Goal: Task Accomplishment & Management: Manage account settings

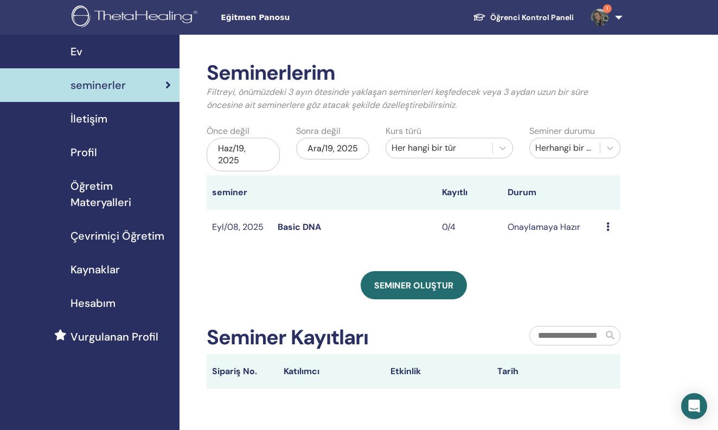
click at [606, 221] on div "Ön izleme Düzenlemek katılımcılar İptal" at bounding box center [610, 227] width 9 height 13
click at [601, 247] on link "Düzenlemek" at bounding box center [614, 246] width 48 height 11
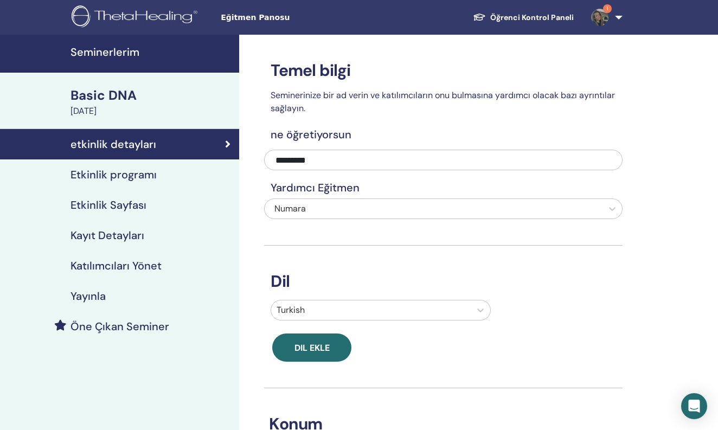
click at [128, 242] on h4 "Kayıt Detayları" at bounding box center [107, 235] width 74 height 13
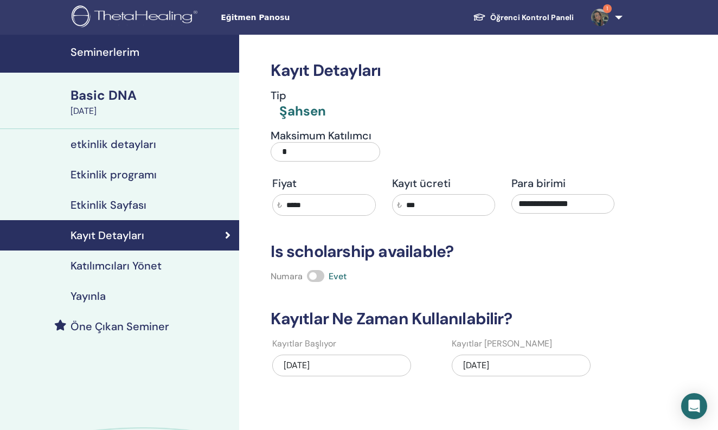
click at [363, 364] on div "09/10/2025" at bounding box center [341, 365] width 139 height 22
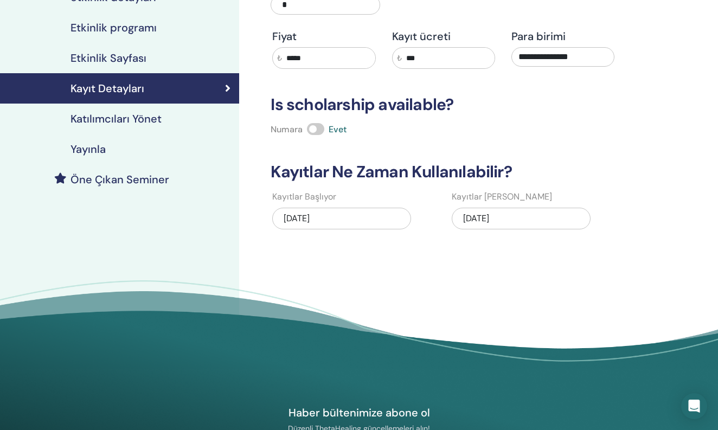
scroll to position [111, 0]
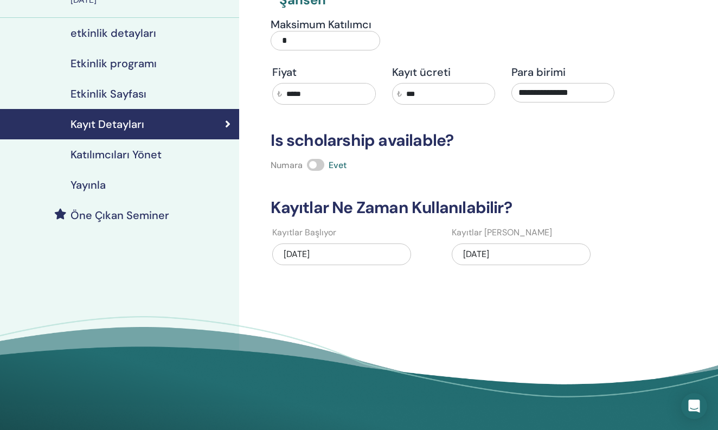
click at [518, 242] on div "09/11/2025" at bounding box center [520, 256] width 139 height 34
click at [514, 256] on div "09/11/2025" at bounding box center [520, 254] width 139 height 22
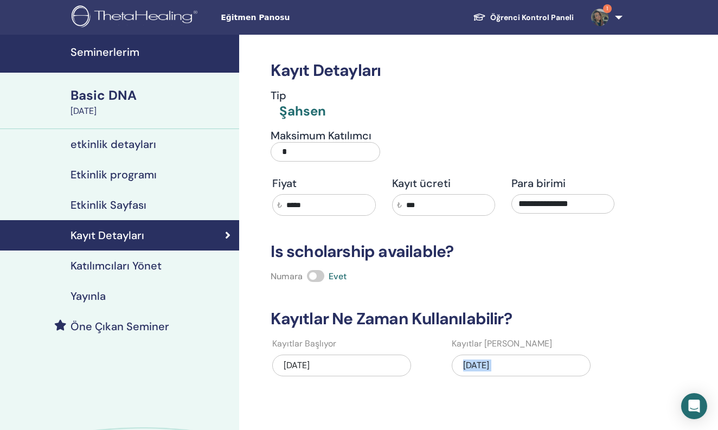
scroll to position [0, 0]
click at [118, 48] on h4 "Seminerlerim" at bounding box center [151, 52] width 162 height 13
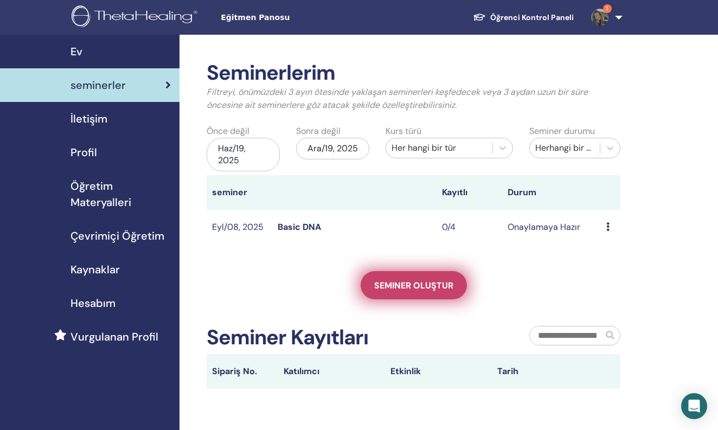
click at [398, 283] on span "Seminer oluştur" at bounding box center [413, 285] width 79 height 11
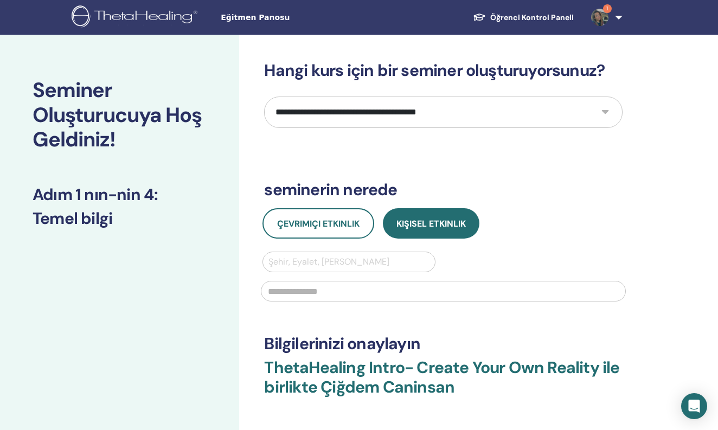
select select "**"
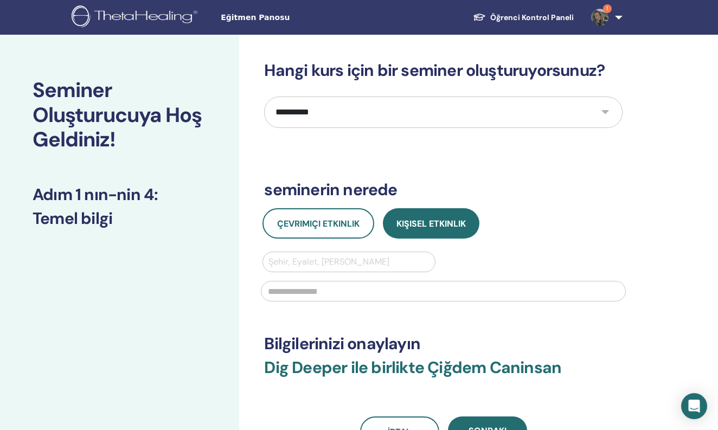
click at [335, 261] on div "Şehir, Eyalet, Ülke girin" at bounding box center [348, 261] width 160 height 13
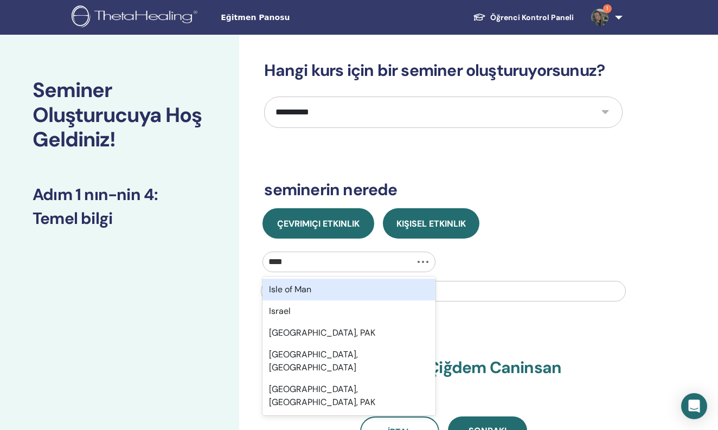
type input "*****"
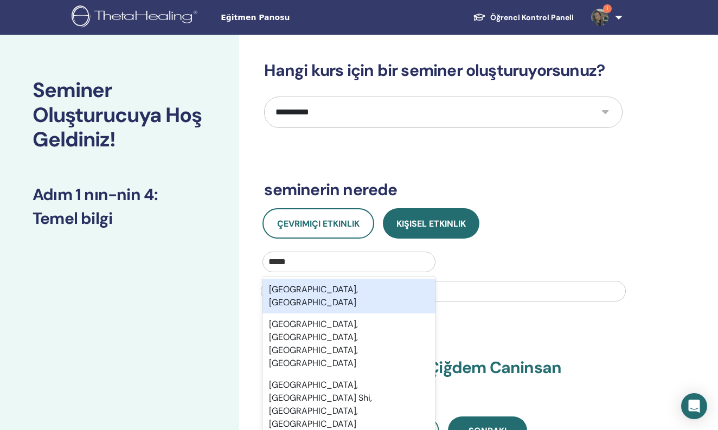
click at [330, 291] on div "Istanbul, TUR" at bounding box center [348, 296] width 172 height 35
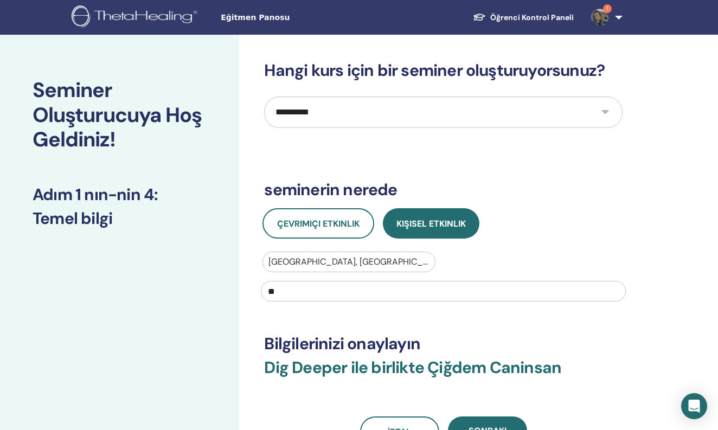
type input "*"
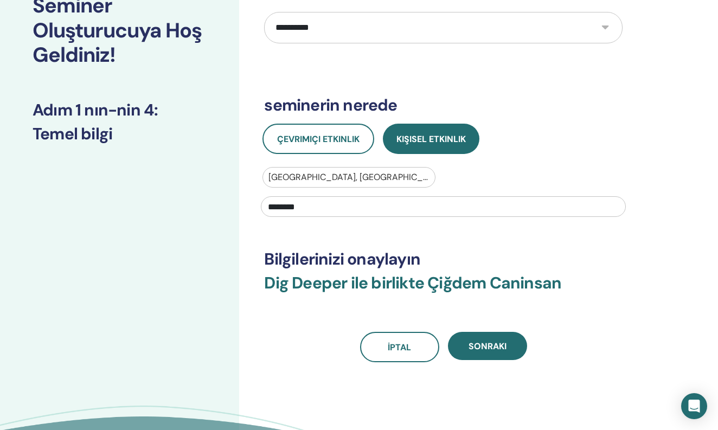
scroll to position [116, 0]
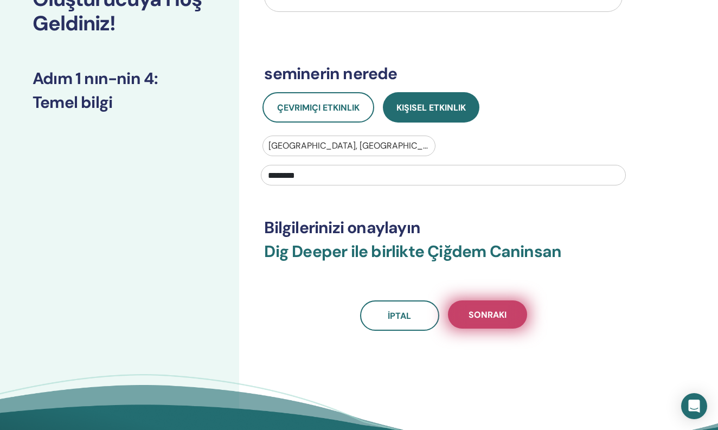
type input "********"
click at [484, 311] on span "Sonraki" at bounding box center [487, 314] width 38 height 11
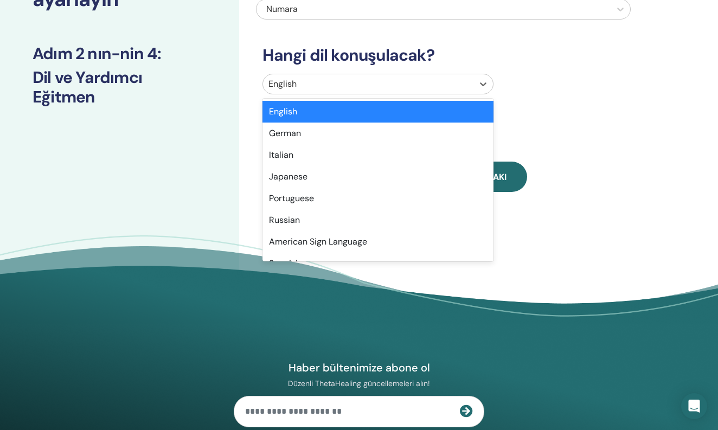
click at [390, 86] on div at bounding box center [367, 83] width 199 height 15
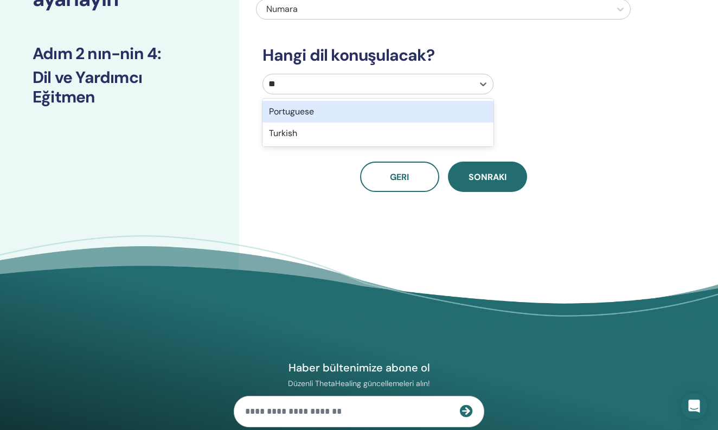
type input "***"
click at [391, 112] on div "Turkish" at bounding box center [377, 112] width 230 height 22
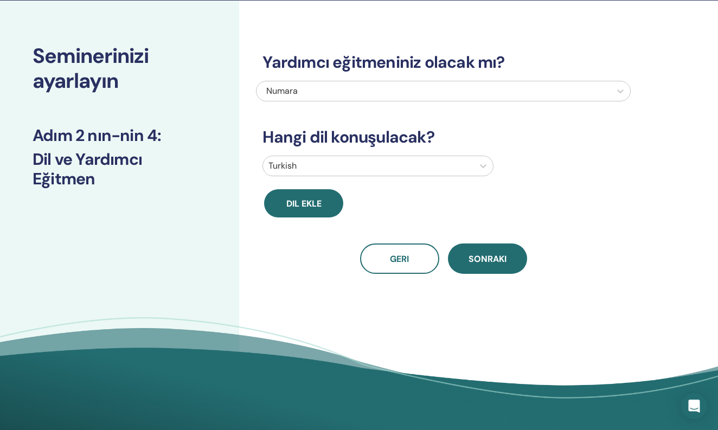
scroll to position [35, 0]
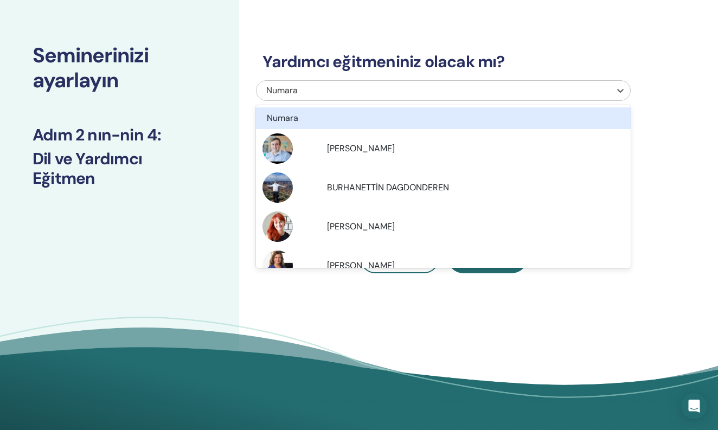
click at [396, 94] on div "Numara" at bounding box center [406, 90] width 281 height 13
click at [401, 114] on div "Numara" at bounding box center [415, 118] width 297 height 13
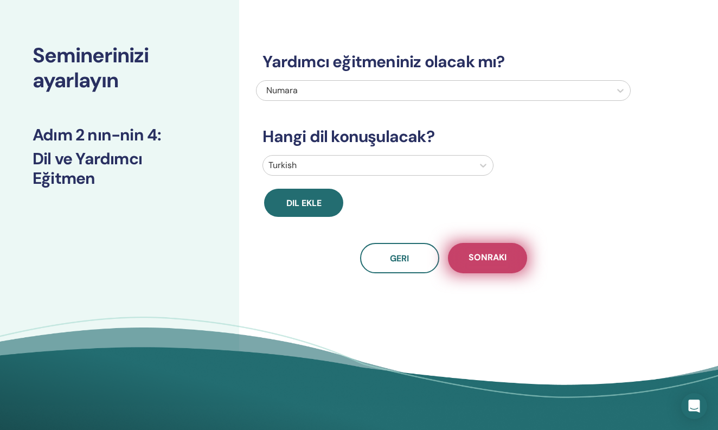
click at [466, 246] on button "Sonraki" at bounding box center [487, 258] width 79 height 30
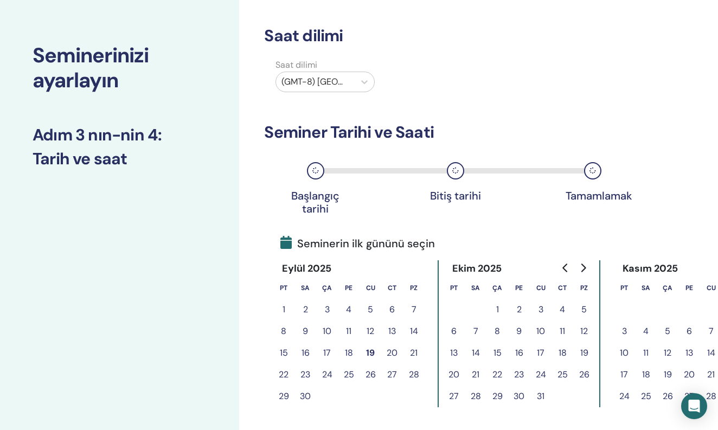
click at [354, 358] on button "18" at bounding box center [349, 353] width 22 height 22
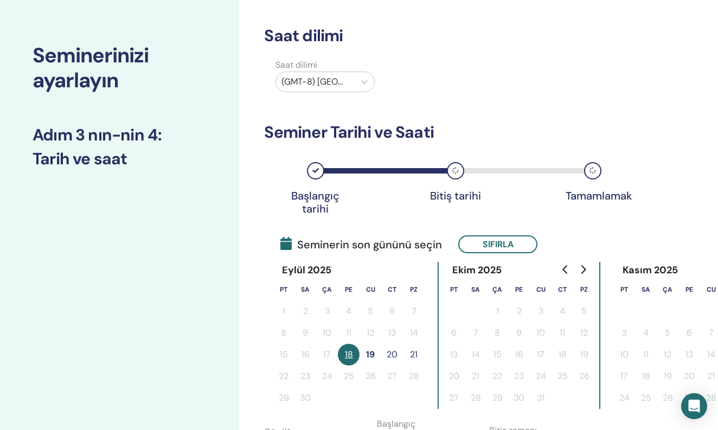
click at [369, 357] on button "19" at bounding box center [370, 355] width 22 height 22
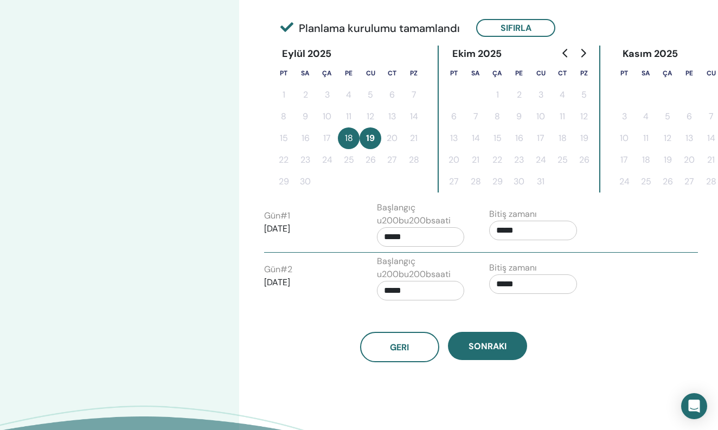
scroll to position [367, 0]
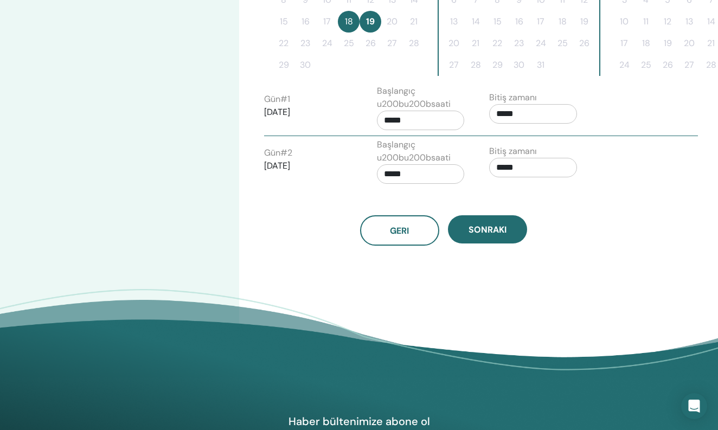
click at [510, 184] on div "Gün # 2 2025/09/19 Başlangıç u200bu200bsaati ***** Bitiş zamanı *****" at bounding box center [481, 163] width 450 height 51
click at [515, 172] on input "*****" at bounding box center [533, 168] width 88 height 20
click at [549, 212] on div "15" at bounding box center [545, 211] width 22 height 11
click at [550, 198] on span "▲" at bounding box center [545, 195] width 22 height 22
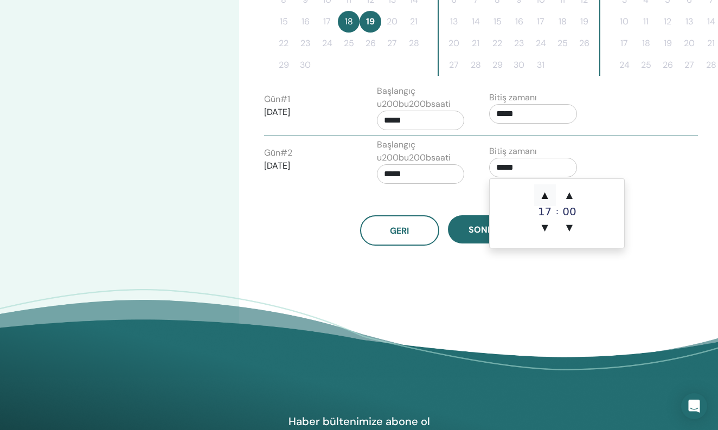
click at [550, 198] on span "▲" at bounding box center [545, 195] width 22 height 22
click at [549, 198] on span "▲" at bounding box center [545, 195] width 22 height 22
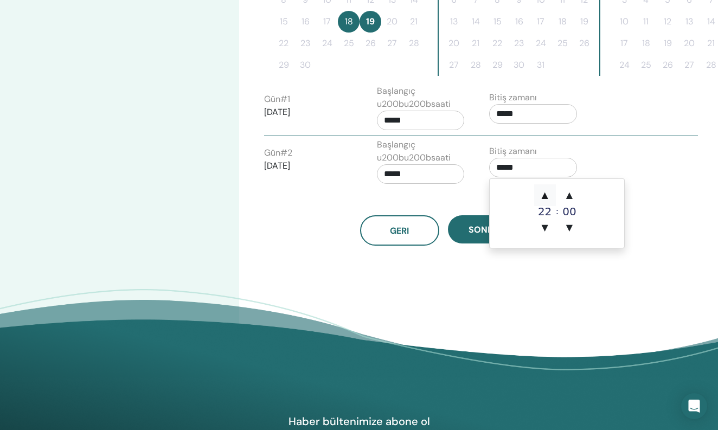
click at [549, 198] on span "▲" at bounding box center [545, 195] width 22 height 22
type input "*****"
click at [549, 198] on span "▲" at bounding box center [545, 195] width 22 height 22
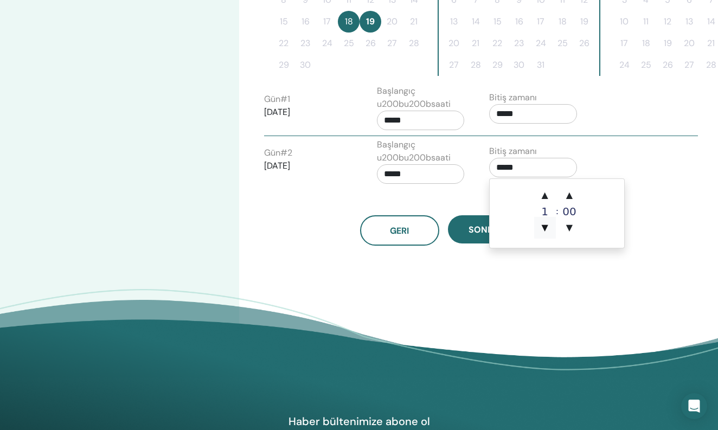
click at [546, 224] on span "▼" at bounding box center [545, 228] width 22 height 22
click at [630, 266] on div "Saat dilimi Saat dilimi (GMT-8) US/Alaska Seminer Tarihi ve Saati Başlangıç tar…" at bounding box center [478, 32] width 479 height 730
click at [413, 157] on label "Başlangıç u200bu200bsaati" at bounding box center [421, 151] width 88 height 26
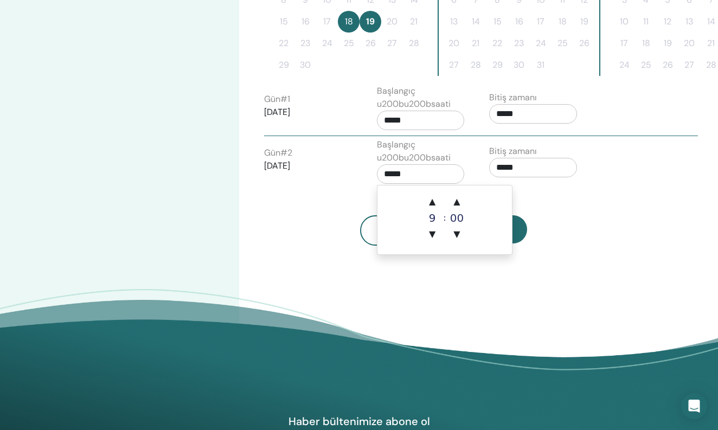
click at [413, 168] on input "*****" at bounding box center [421, 174] width 88 height 20
click at [439, 194] on span "▲" at bounding box center [432, 202] width 22 height 22
click at [440, 195] on span "▲" at bounding box center [432, 202] width 22 height 22
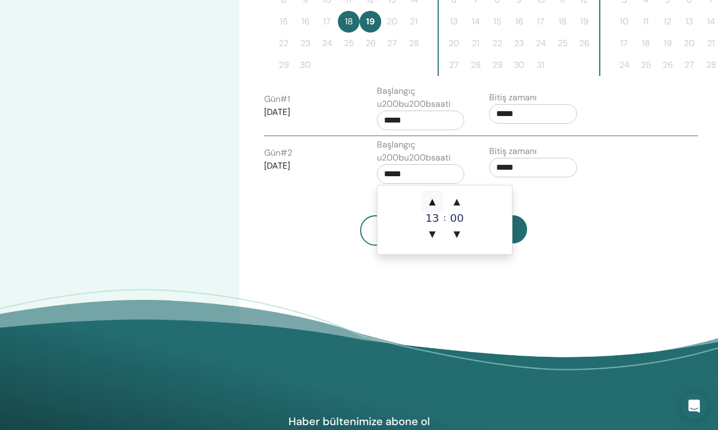
click at [440, 195] on span "▲" at bounding box center [432, 202] width 22 height 22
click at [442, 195] on span "▲" at bounding box center [432, 202] width 22 height 22
click at [440, 196] on span "▲" at bounding box center [432, 202] width 22 height 22
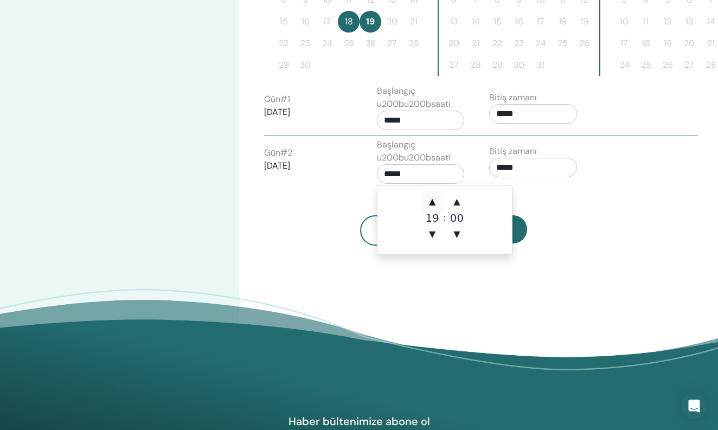
click at [440, 197] on span "▲" at bounding box center [432, 202] width 22 height 22
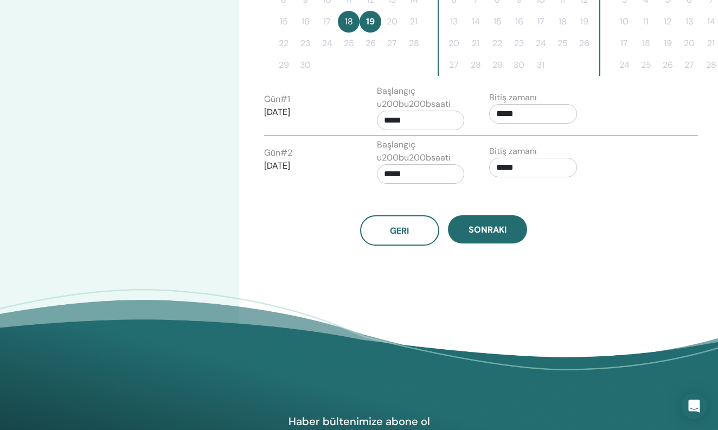
click at [557, 282] on div "Saat dilimi Saat dilimi (GMT-8) US/Alaska Seminer Tarihi ve Saati Başlangıç tar…" at bounding box center [478, 32] width 479 height 730
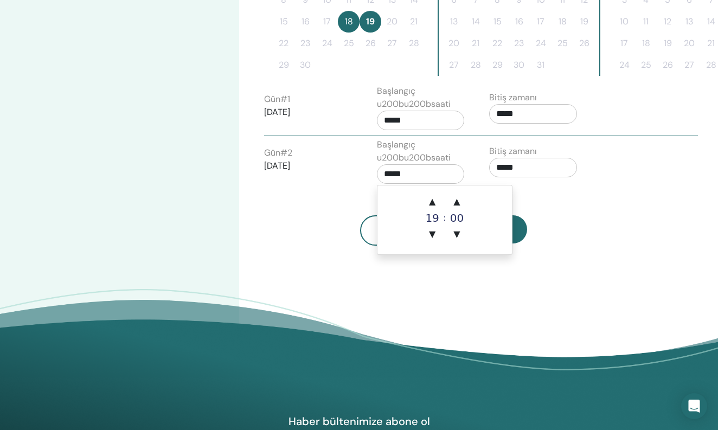
click at [424, 175] on input "*****" at bounding box center [421, 174] width 88 height 20
click at [430, 237] on span "▼" at bounding box center [432, 234] width 22 height 22
type input "*****"
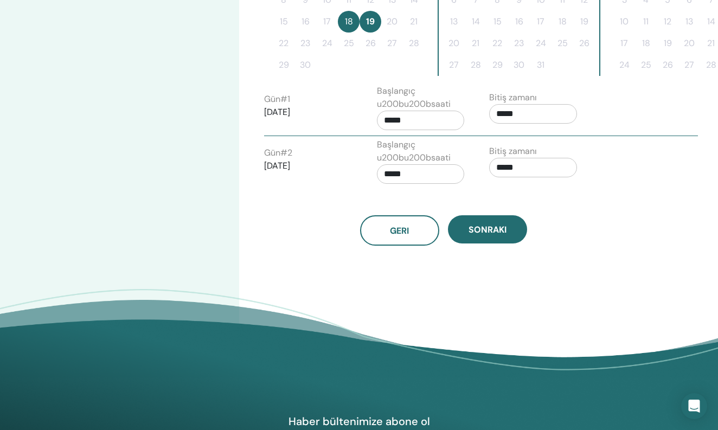
click at [540, 263] on div "Saat dilimi Saat dilimi (GMT-8) US/Alaska Seminer Tarihi ve Saati Başlangıç tar…" at bounding box center [478, 32] width 479 height 730
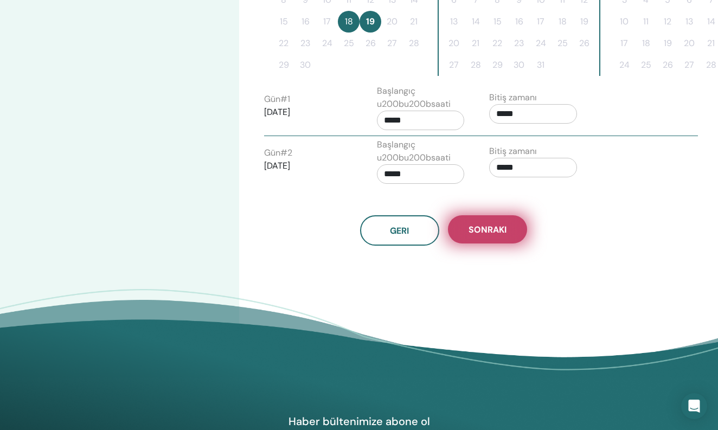
click at [502, 231] on span "Sonraki" at bounding box center [487, 229] width 38 height 11
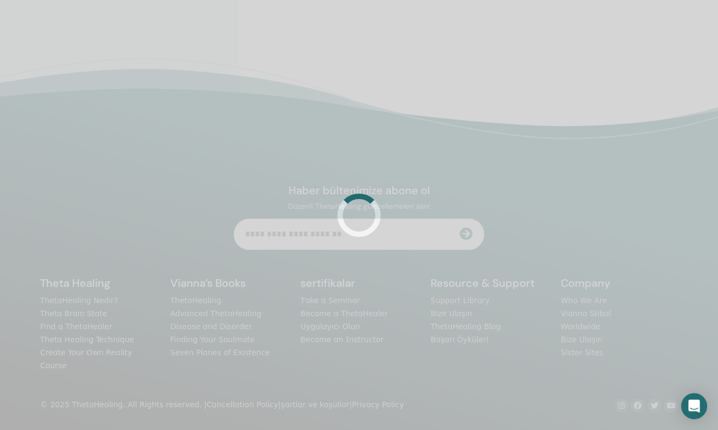
scroll to position [255, 0]
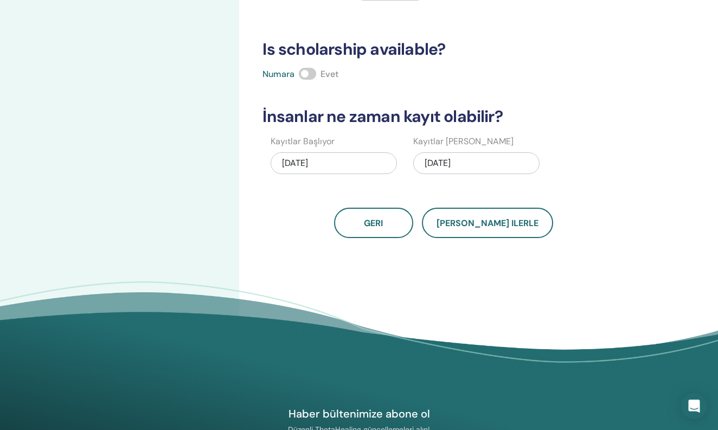
click at [469, 157] on div "09/19/2025" at bounding box center [476, 163] width 126 height 22
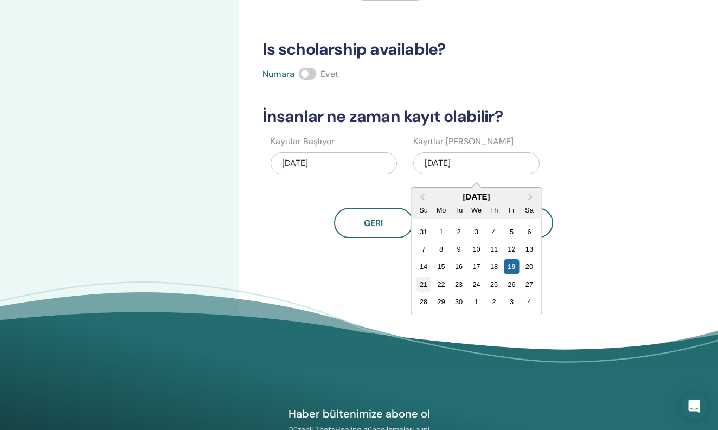
click at [422, 279] on div "21" at bounding box center [423, 284] width 15 height 15
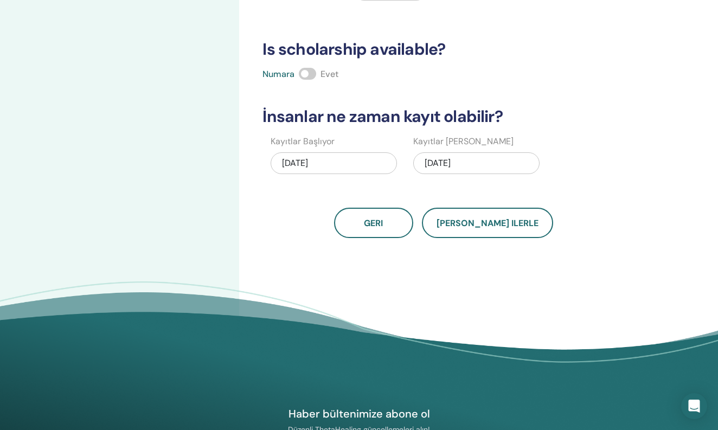
click at [487, 239] on div "Kaç kişi katılabilir? Koltukların sayısı * Fiyatı ne kadar olacak? Para birimi …" at bounding box center [478, 84] width 479 height 610
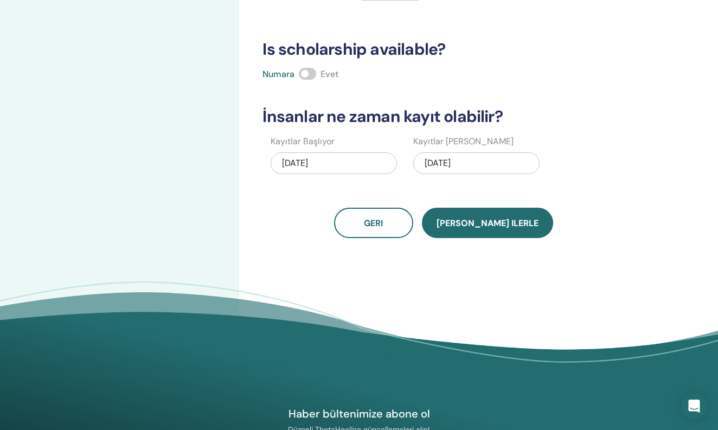
click at [487, 230] on button "Kaydet ilerle" at bounding box center [487, 223] width 131 height 30
click at [486, 219] on span "Kaydet ilerle" at bounding box center [487, 222] width 102 height 11
click at [462, 231] on button "Kaydet ilerle" at bounding box center [487, 223] width 131 height 30
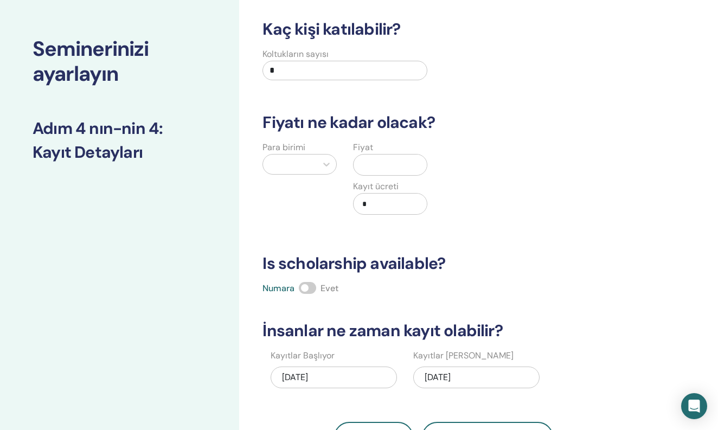
scroll to position [24, 0]
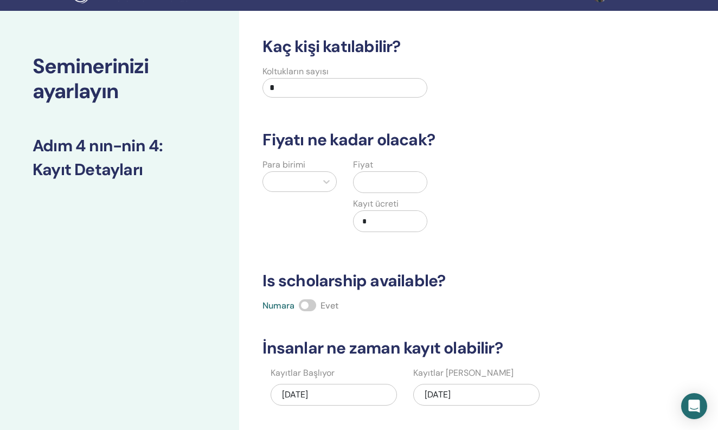
click at [295, 82] on input "*" at bounding box center [344, 88] width 164 height 20
type input "*"
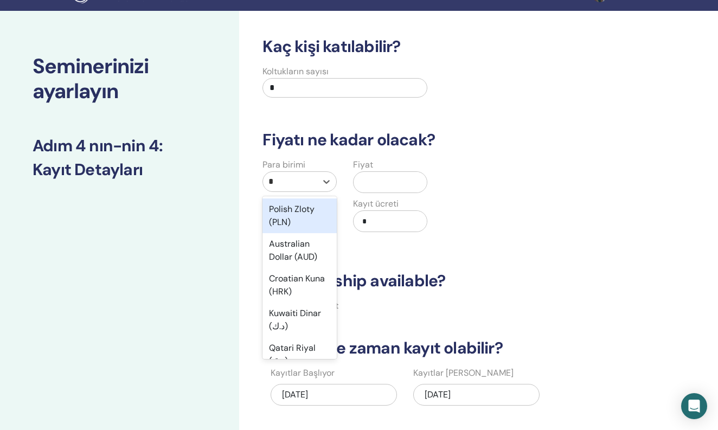
type input "**"
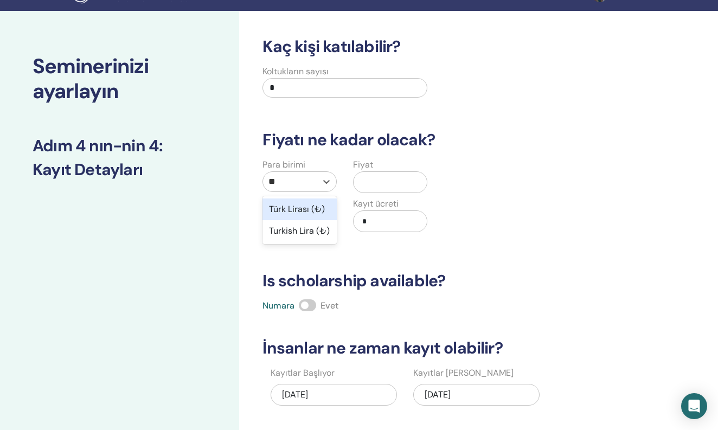
click at [320, 215] on div "Türk Lirası (₺)" at bounding box center [299, 209] width 74 height 22
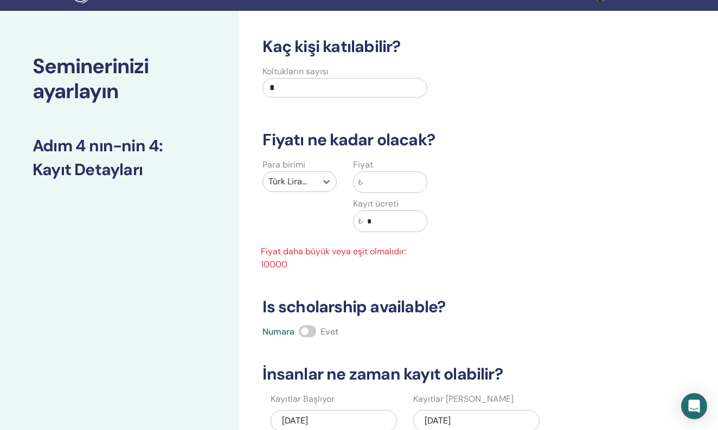
click at [389, 186] on input "text" at bounding box center [395, 182] width 64 height 21
type input "***"
type input "*"
type input "*****"
drag, startPoint x: 385, startPoint y: 188, endPoint x: 198, endPoint y: 151, distance: 190.6
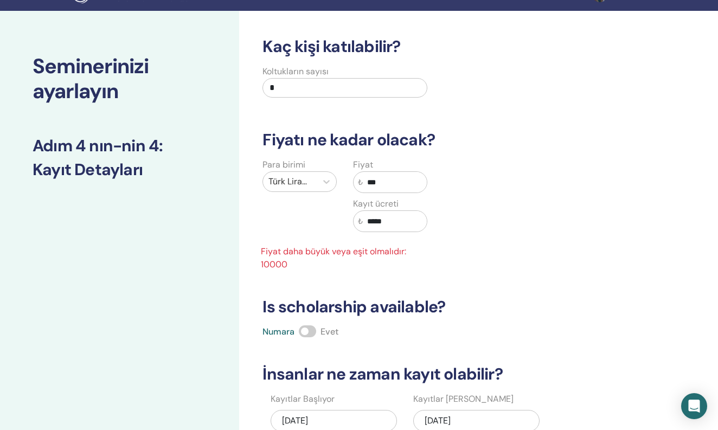
click at [198, 151] on div "Seminerinizi ayarlayın Adım 4 nın-nin 4 : Kayıt Detayları Kaç kişi katılabilir?…" at bounding box center [359, 329] width 718 height 636
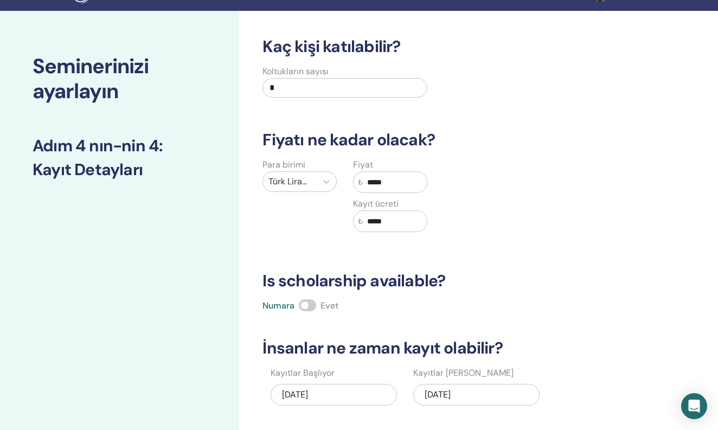
type input "*****"
drag, startPoint x: 397, startPoint y: 223, endPoint x: 293, endPoint y: 216, distance: 103.7
click at [300, 217] on div "Para birimi Türk Lirası (₺) Fiyat ₺ ***** Kayıt ücreti ₺ *****" at bounding box center [344, 201] width 180 height 87
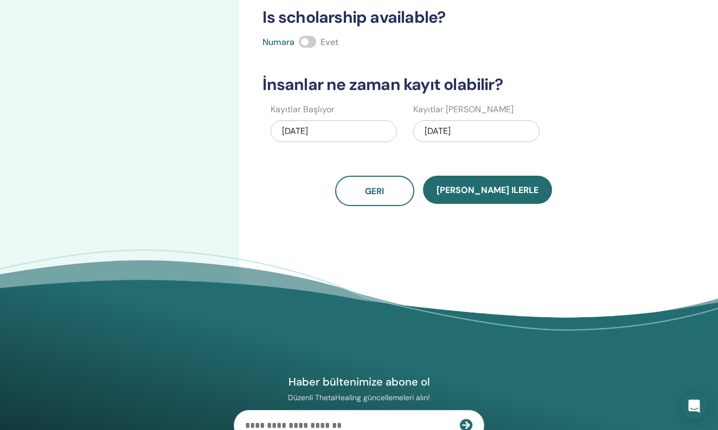
scroll to position [197, 0]
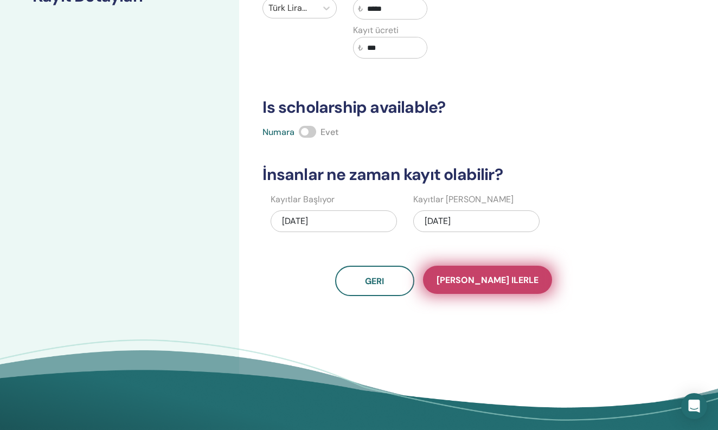
type input "***"
click at [504, 285] on span "Kaydet ilerle" at bounding box center [487, 279] width 102 height 11
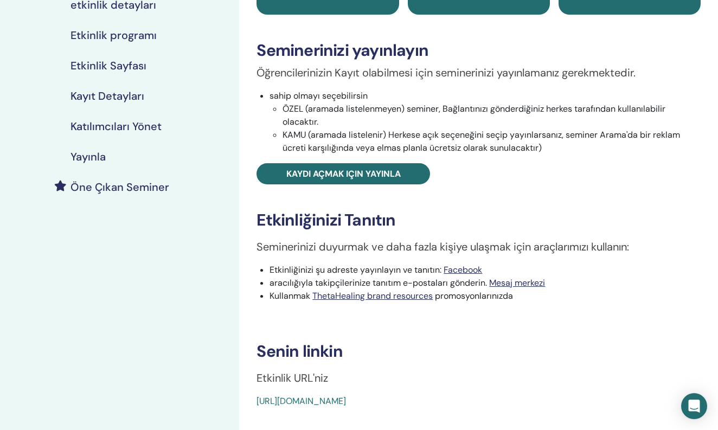
scroll to position [130, 0]
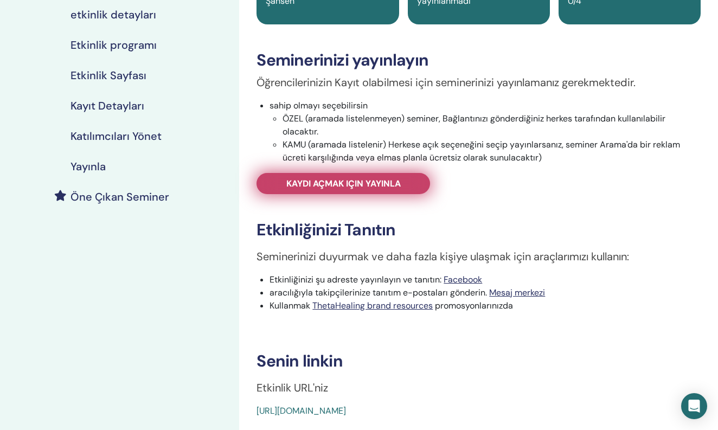
click at [398, 192] on link "Kaydı açmak için yayınla" at bounding box center [342, 183] width 173 height 21
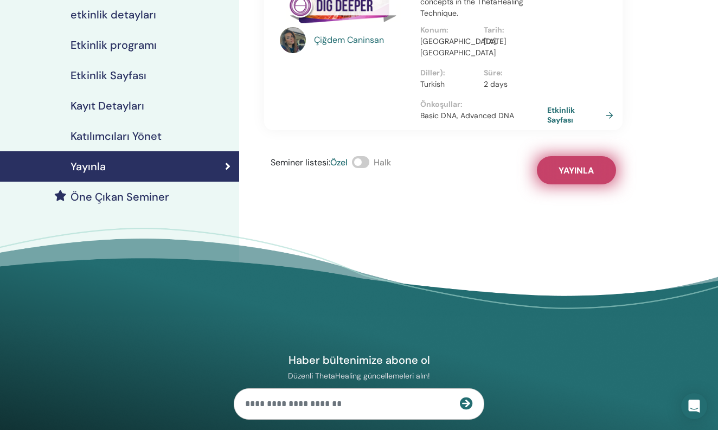
click at [584, 183] on button "Yayınla" at bounding box center [576, 170] width 79 height 28
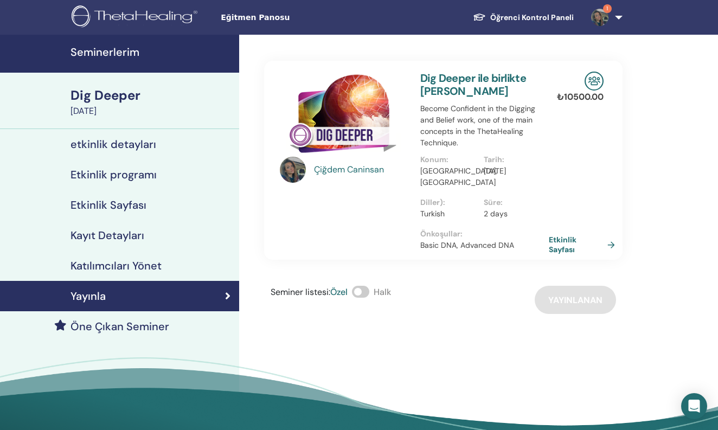
click at [570, 254] on link "Etkinlik Sayfası" at bounding box center [583, 245] width 70 height 20
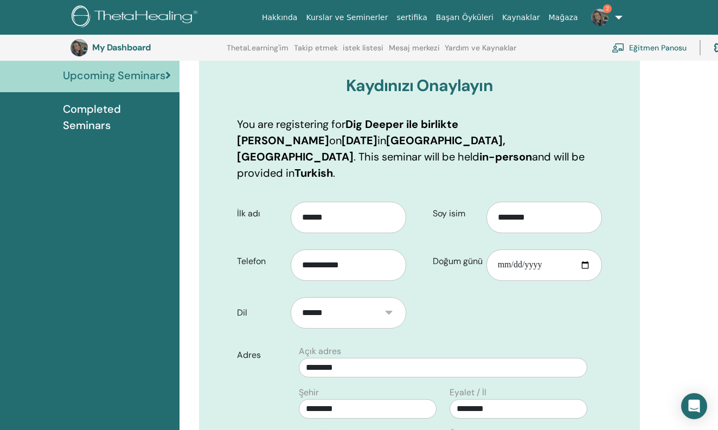
scroll to position [61, 0]
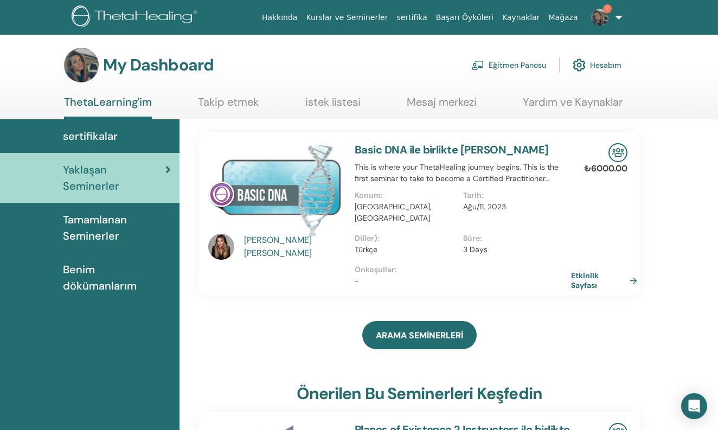
click at [507, 60] on link "Eğitmen Panosu" at bounding box center [508, 65] width 75 height 24
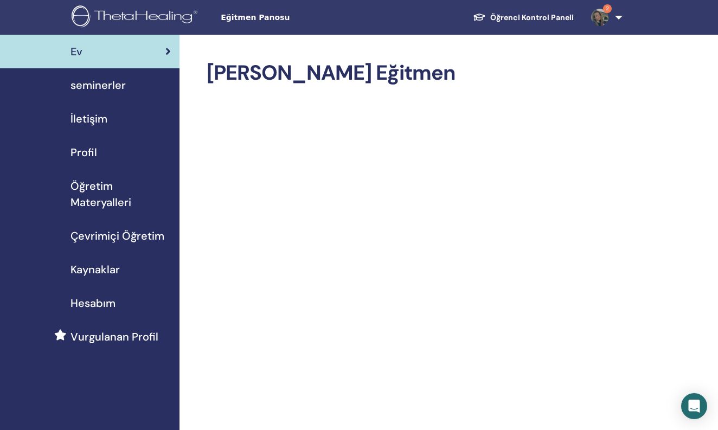
click at [126, 89] on div "seminerler" at bounding box center [90, 85] width 162 height 16
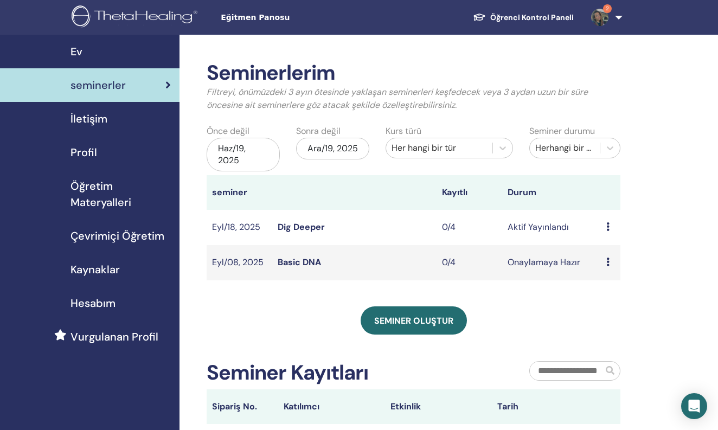
click at [602, 260] on td "Ön izleme Düzenlemek katılımcılar İptal" at bounding box center [610, 262] width 20 height 35
click at [610, 261] on div "Ön izleme Düzenlemek katılımcılar İptal" at bounding box center [610, 262] width 9 height 13
click at [606, 319] on p "İptal" at bounding box center [617, 319] width 48 height 13
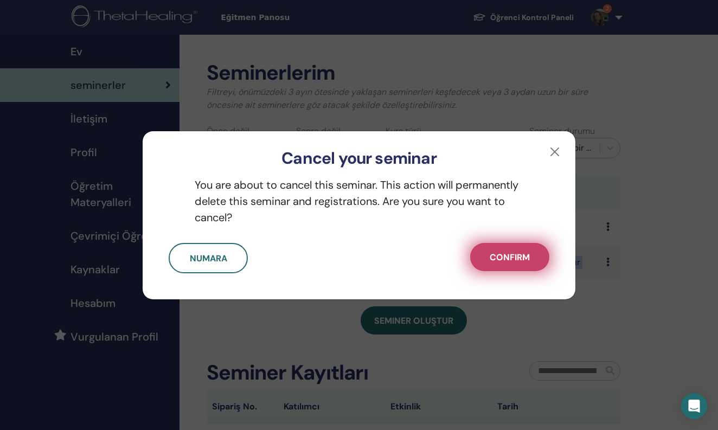
click at [510, 255] on span "Confirm" at bounding box center [509, 256] width 40 height 11
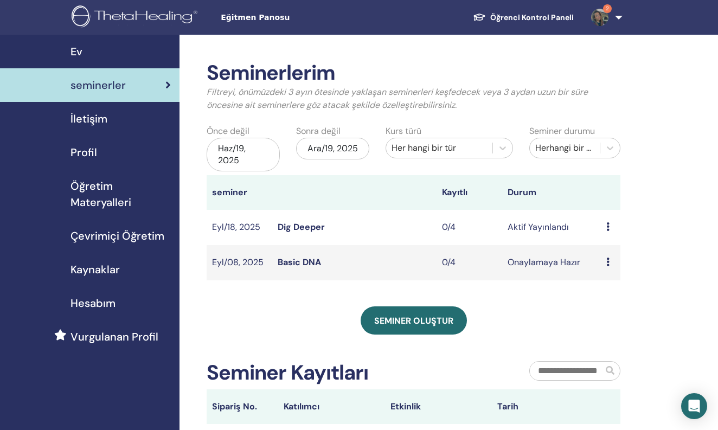
click at [606, 260] on icon at bounding box center [607, 261] width 3 height 9
click at [668, 264] on div "Seminerlerim Filtreyi, önümüzdeki 3 ayın ötesinde yaklaşan seminerleri keşfedec…" at bounding box center [448, 305] width 538 height 541
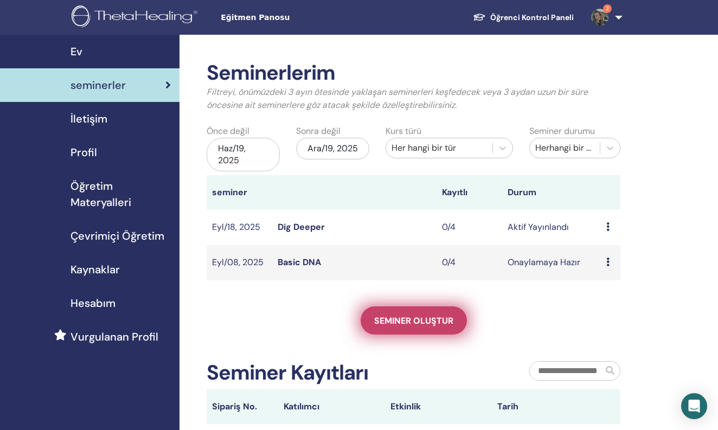
click at [416, 325] on span "Seminer oluştur" at bounding box center [413, 320] width 79 height 11
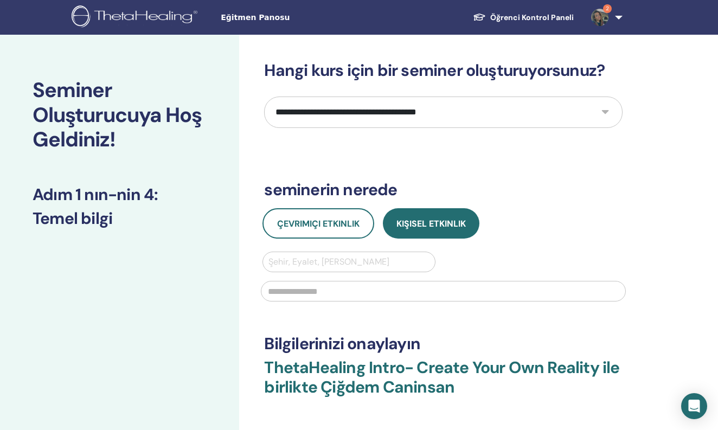
click at [316, 134] on div "**********" at bounding box center [443, 263] width 358 height 405
click at [312, 267] on div "Şehir, Eyalet, [PERSON_NAME]" at bounding box center [348, 261] width 160 height 13
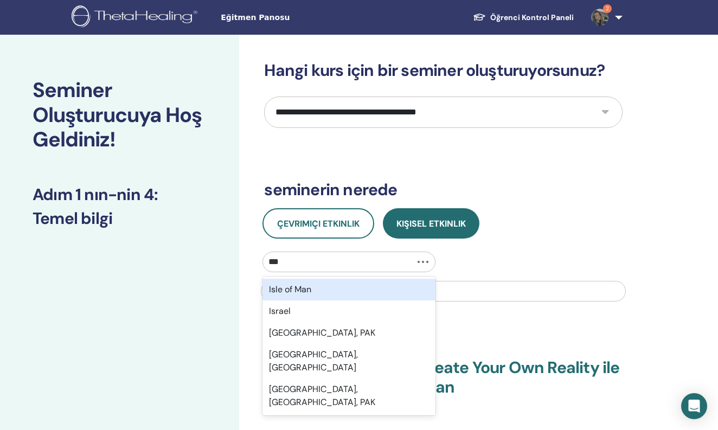
type input "****"
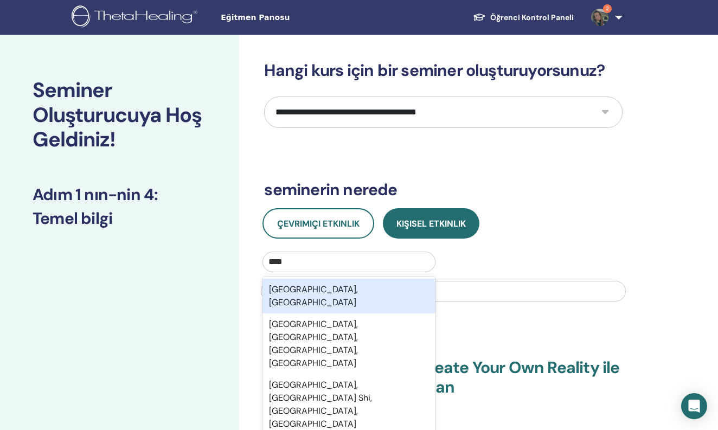
click at [331, 290] on div "[GEOGRAPHIC_DATA], [GEOGRAPHIC_DATA]" at bounding box center [348, 296] width 172 height 35
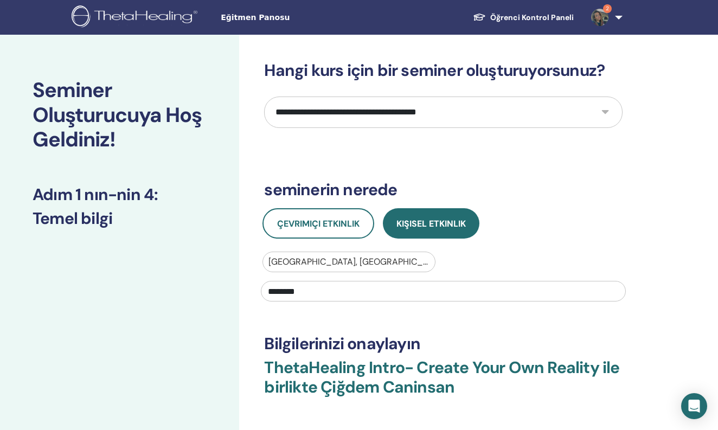
type input "********"
click at [496, 317] on div "**********" at bounding box center [443, 263] width 358 height 405
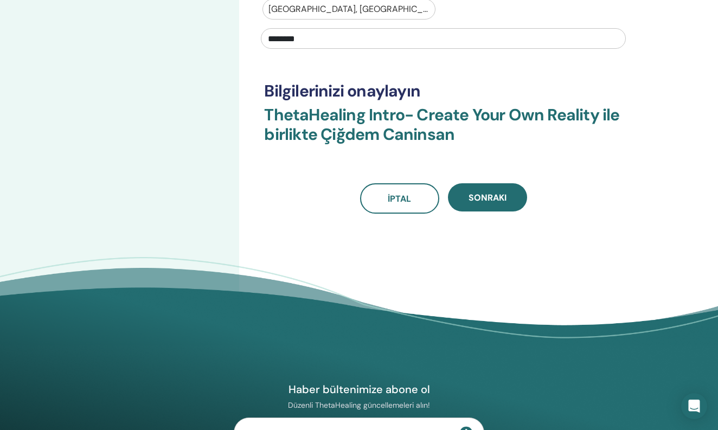
scroll to position [281, 0]
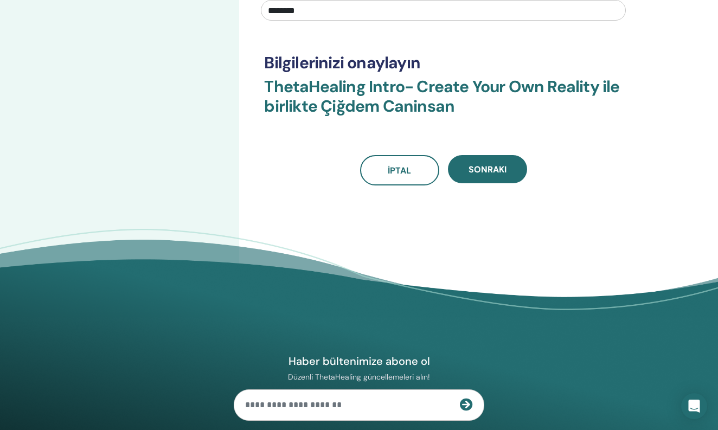
click at [481, 183] on div "Sonraki" at bounding box center [487, 170] width 79 height 30
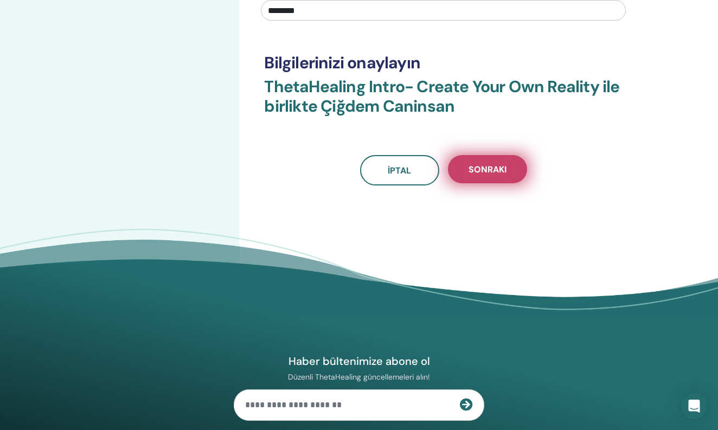
click at [479, 169] on span "Sonraki" at bounding box center [487, 169] width 38 height 11
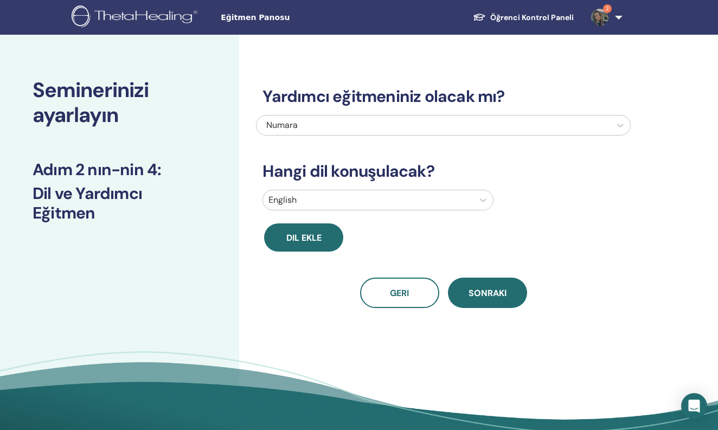
scroll to position [0, 0]
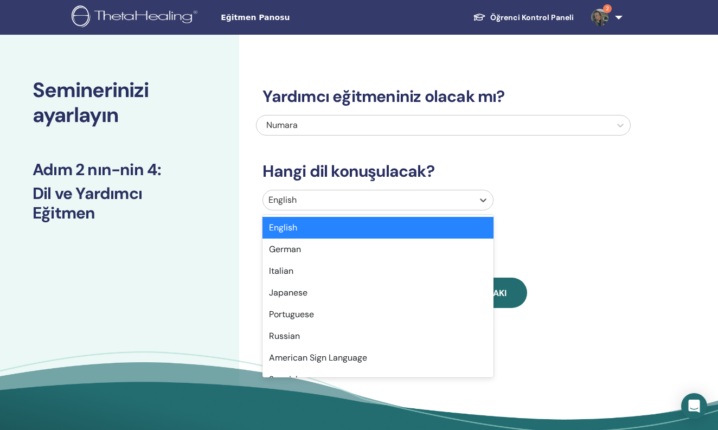
click at [457, 198] on div at bounding box center [367, 199] width 199 height 15
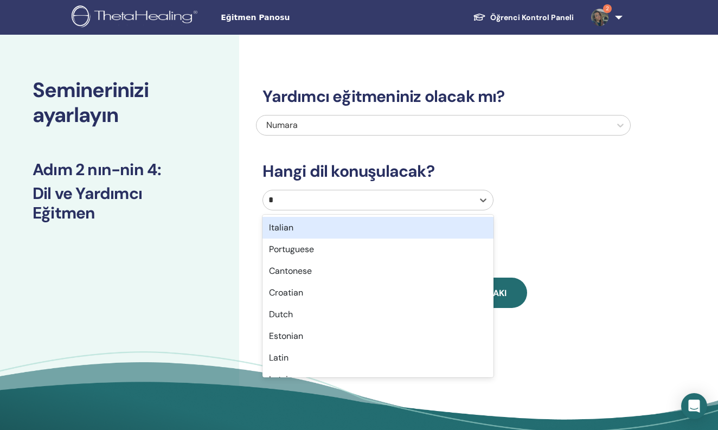
type input "**"
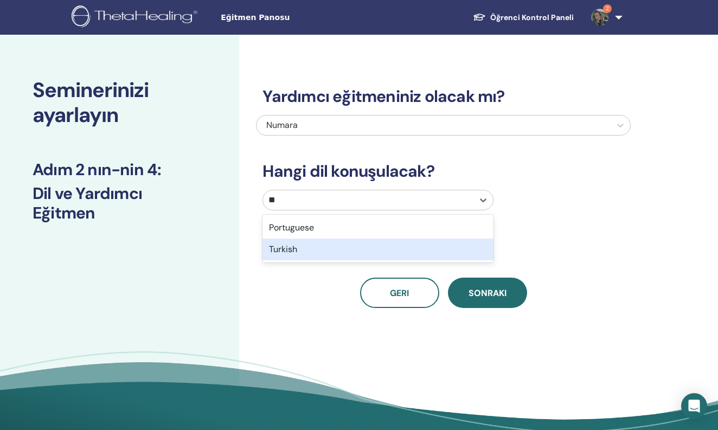
click at [384, 255] on div "Turkish" at bounding box center [377, 249] width 230 height 22
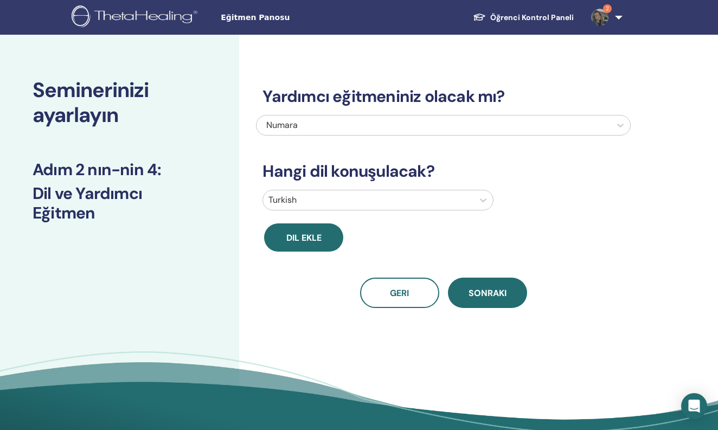
click at [493, 293] on span "Sonraki" at bounding box center [487, 292] width 38 height 11
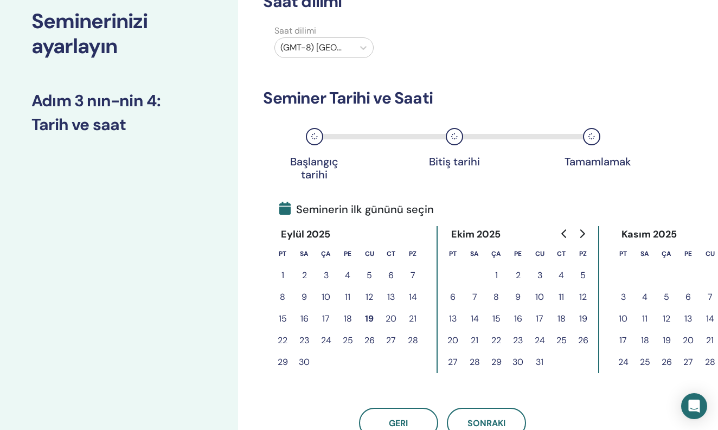
scroll to position [73, 1]
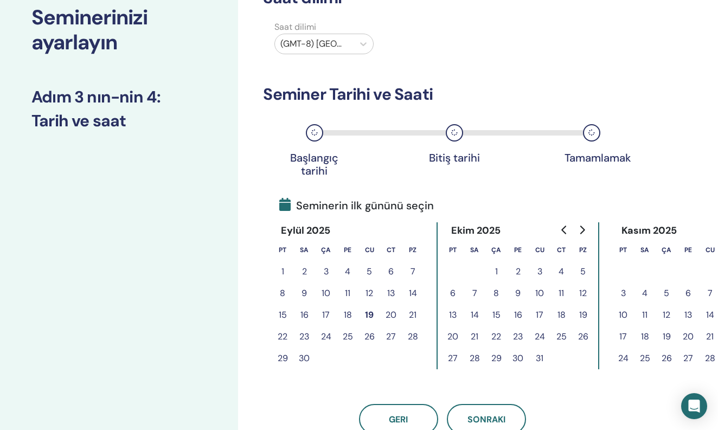
click at [288, 329] on button "22" at bounding box center [283, 337] width 22 height 22
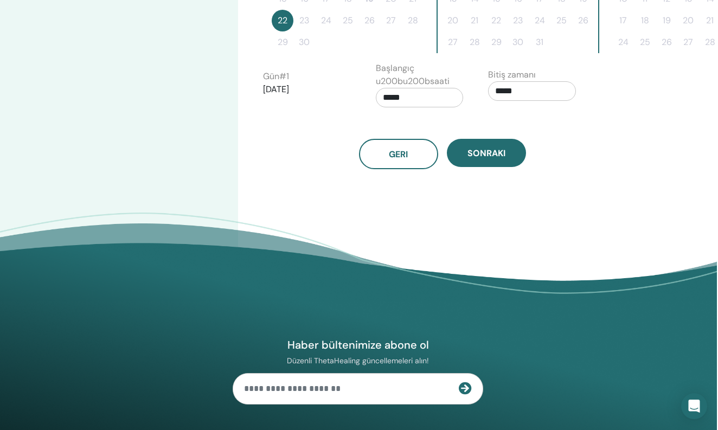
scroll to position [387, 1]
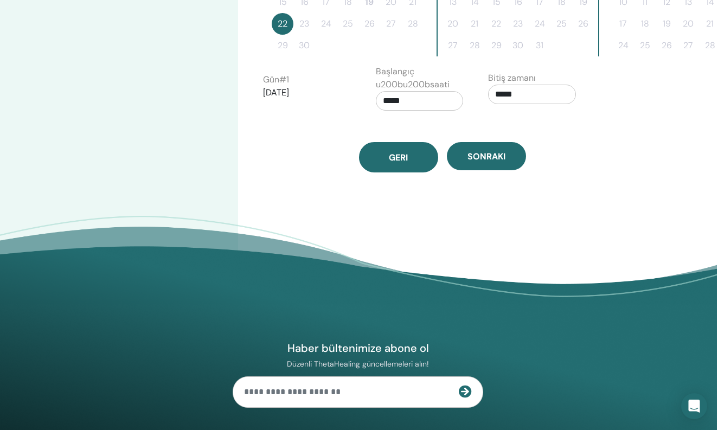
click at [400, 160] on span "Geri" at bounding box center [398, 157] width 19 height 11
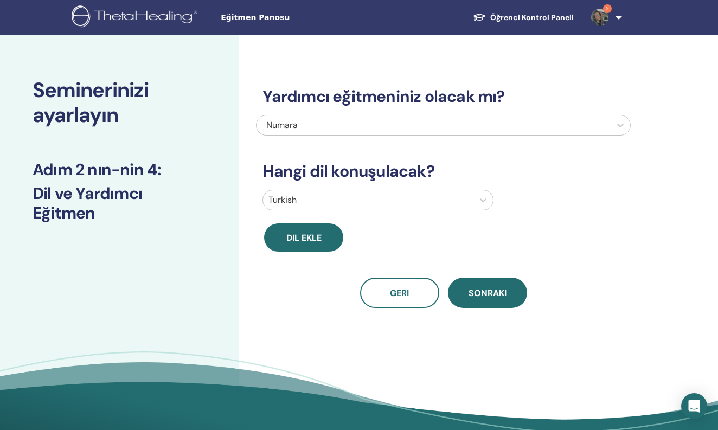
scroll to position [0, 0]
click at [390, 292] on span "Geri" at bounding box center [399, 292] width 19 height 11
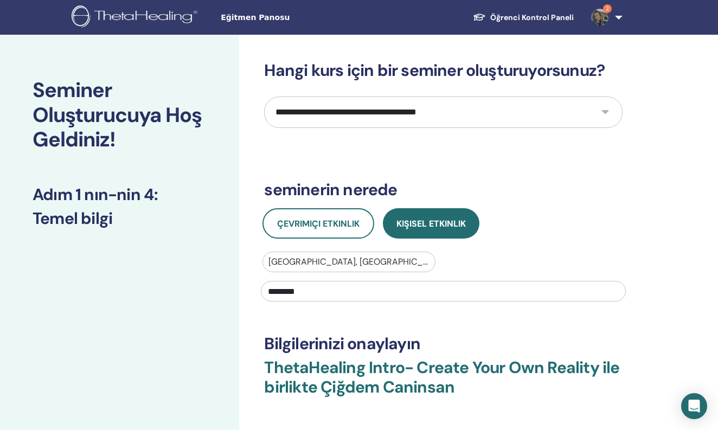
select select "****"
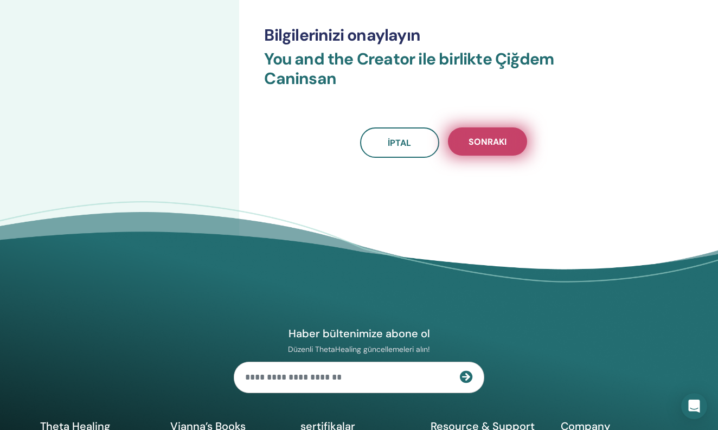
click at [476, 153] on button "Sonraki" at bounding box center [487, 141] width 79 height 28
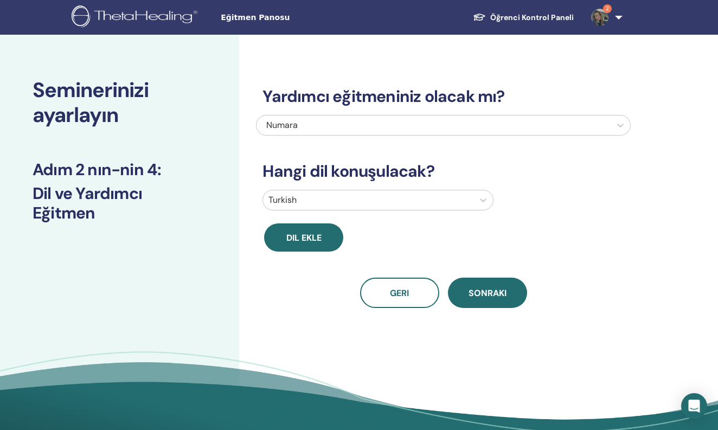
click at [484, 275] on div "Yardımcı eğitmeniniz olacak mı? Numara Hangi dil konuşulacak? Turkish Dil [PERS…" at bounding box center [443, 184] width 374 height 247
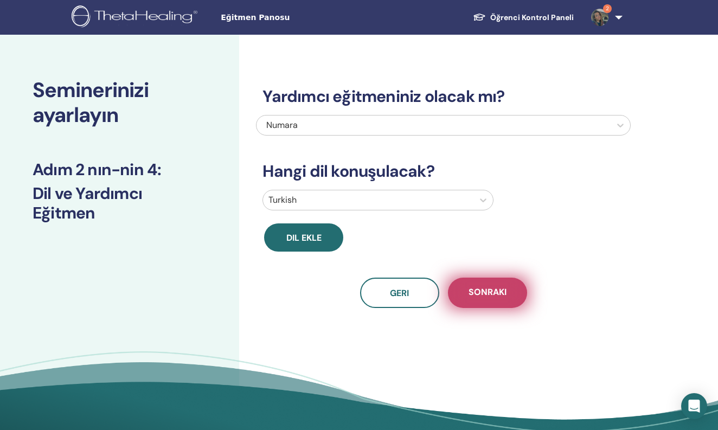
click at [486, 303] on button "Sonraki" at bounding box center [487, 292] width 79 height 30
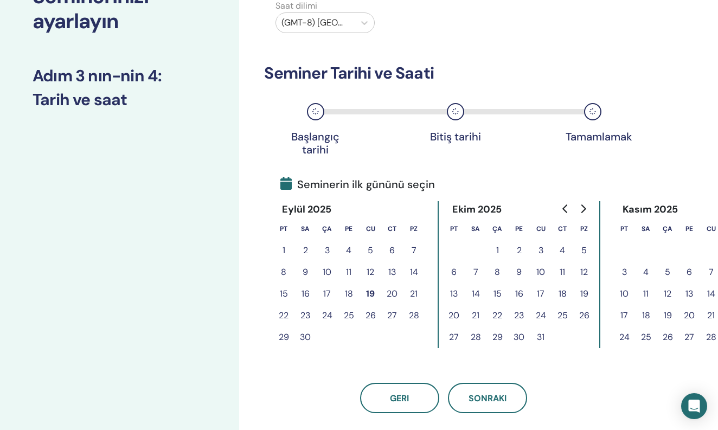
scroll to position [170, 0]
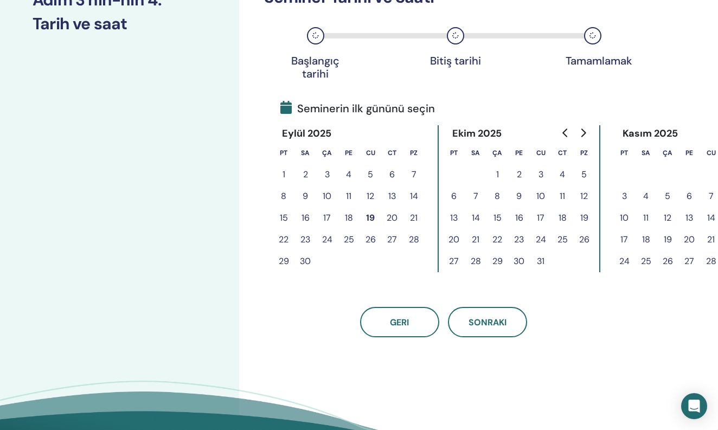
click at [281, 234] on button "22" at bounding box center [284, 240] width 22 height 22
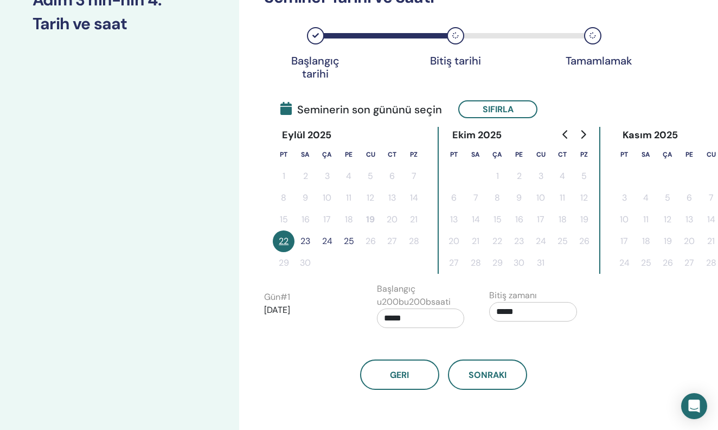
click at [306, 243] on button "23" at bounding box center [305, 241] width 22 height 22
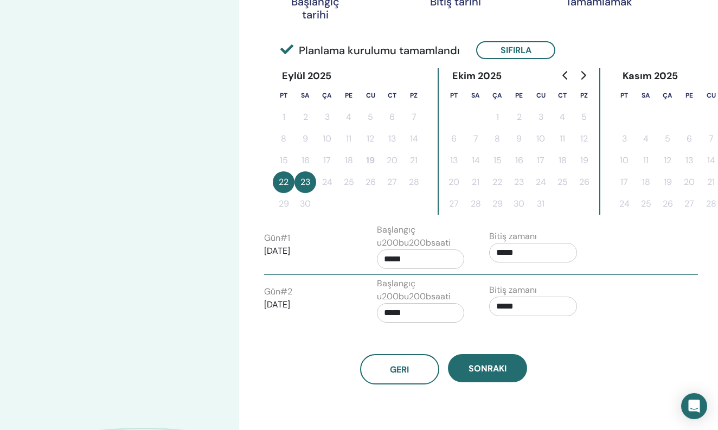
scroll to position [252, 0]
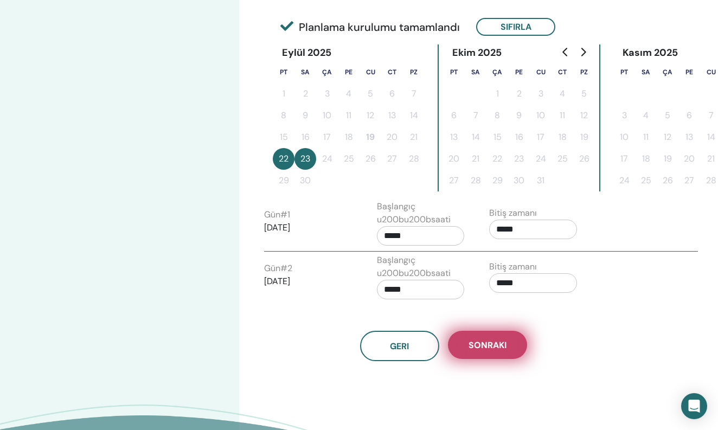
click at [483, 341] on span "Sonraki" at bounding box center [487, 344] width 38 height 11
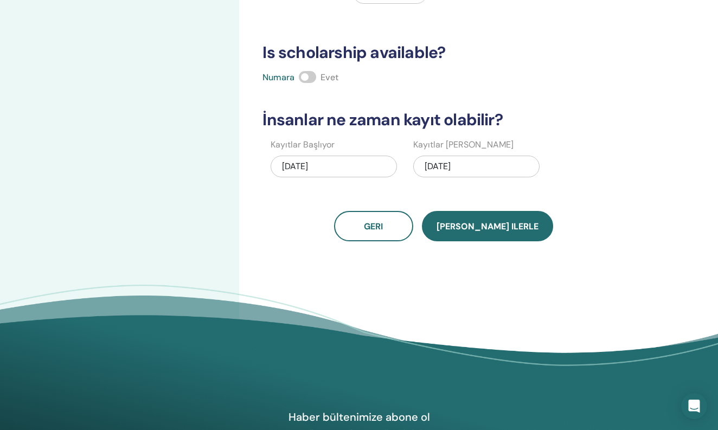
click at [468, 222] on span "[PERSON_NAME] ilerle" at bounding box center [487, 226] width 102 height 11
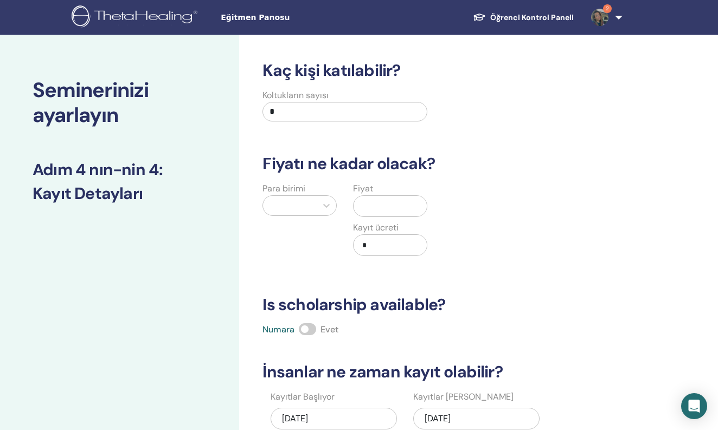
scroll to position [0, 0]
click at [379, 217] on div "Fiyat Kayıt ücreti *" at bounding box center [390, 225] width 91 height 87
click at [384, 211] on input "text" at bounding box center [392, 206] width 69 height 21
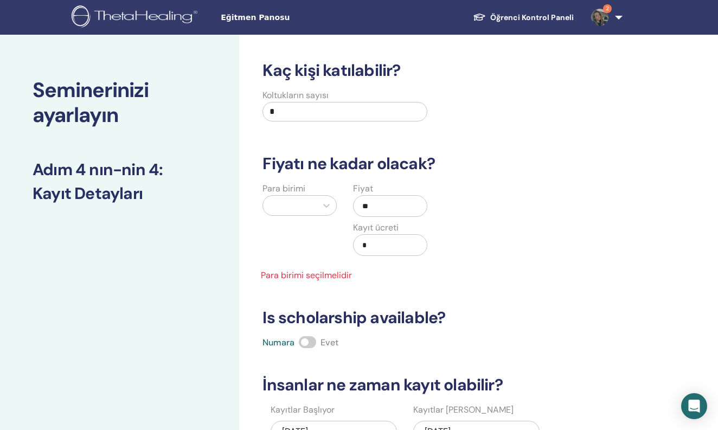
type input "*"
type input "****"
type input "***"
click at [391, 206] on input "****" at bounding box center [392, 206] width 69 height 21
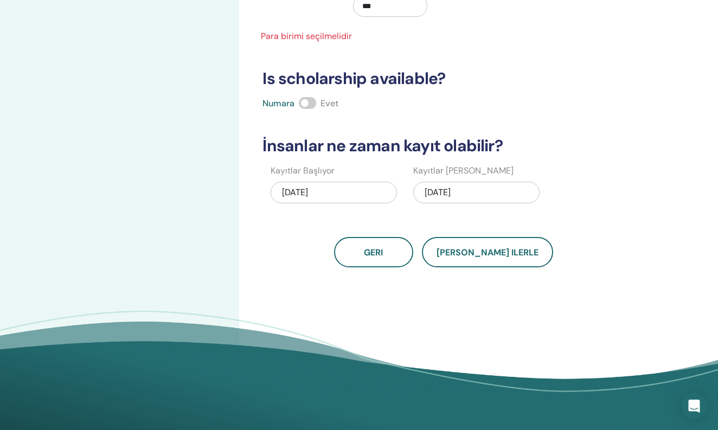
scroll to position [259, 0]
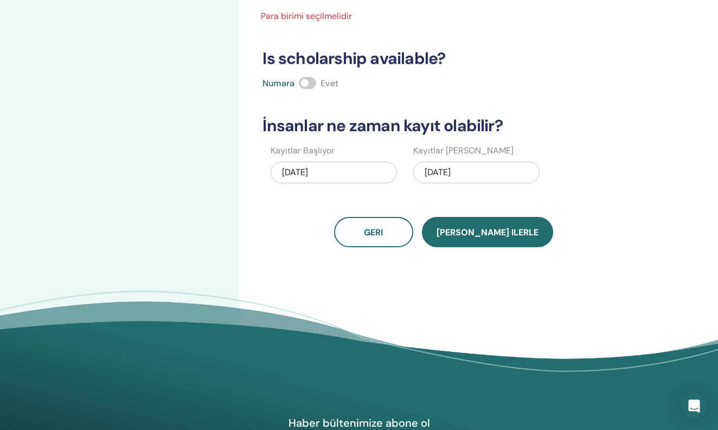
type input "*****"
click at [461, 224] on button "[PERSON_NAME] ilerle" at bounding box center [487, 232] width 131 height 30
click at [473, 242] on button "[PERSON_NAME] ilerle" at bounding box center [487, 232] width 131 height 30
click at [479, 238] on button "[PERSON_NAME] ilerle" at bounding box center [487, 232] width 131 height 30
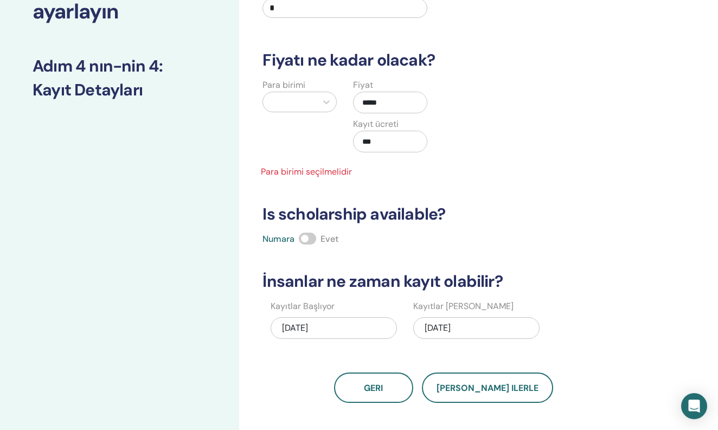
scroll to position [100, 0]
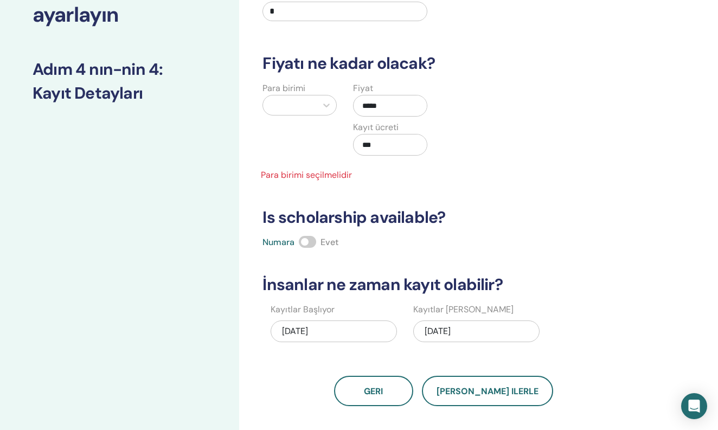
click at [275, 104] on div at bounding box center [289, 105] width 43 height 15
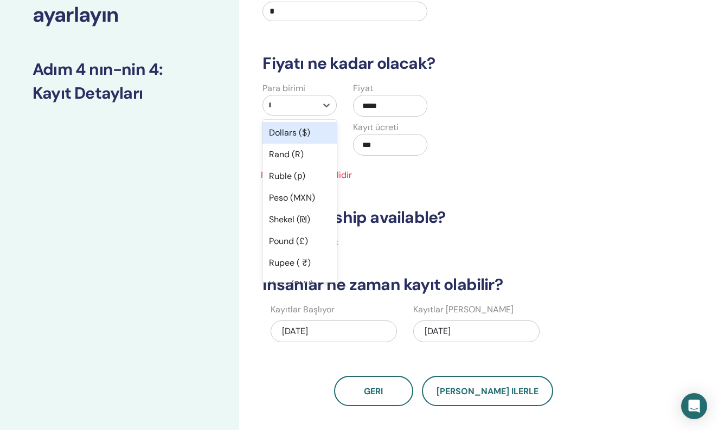
type input "**"
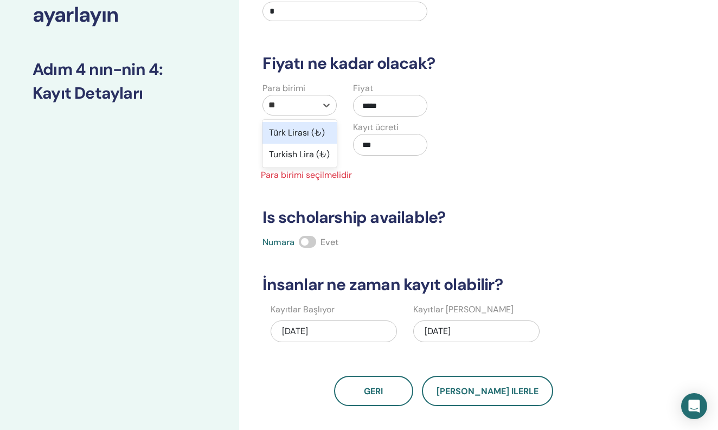
click at [301, 128] on div "Türk Lirası (₺)" at bounding box center [299, 133] width 74 height 22
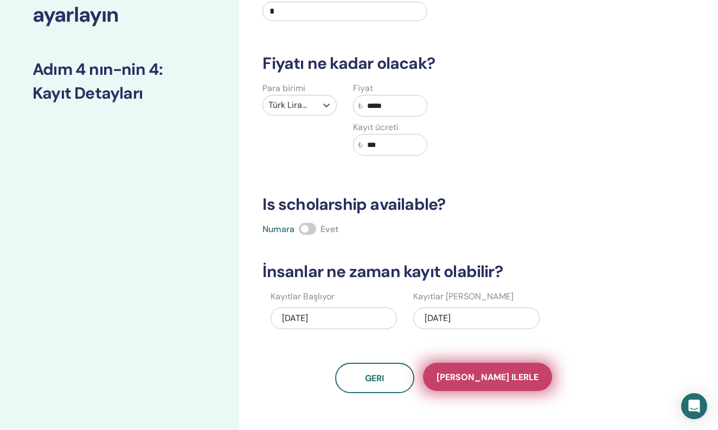
click at [506, 376] on span "[PERSON_NAME] ilerle" at bounding box center [487, 376] width 102 height 11
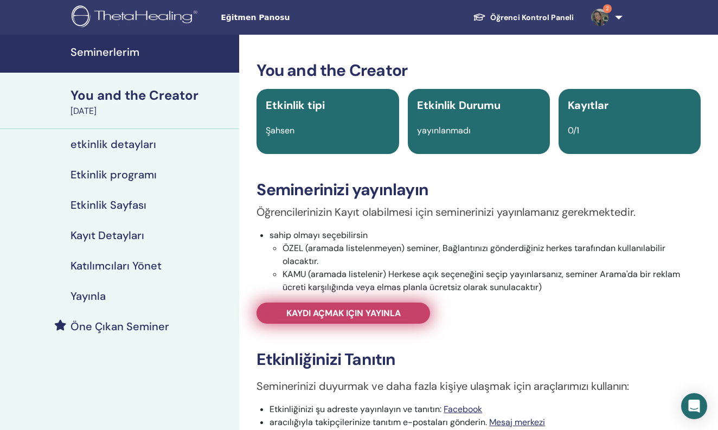
click at [412, 322] on link "Kaydı açmak için yayınla" at bounding box center [342, 312] width 173 height 21
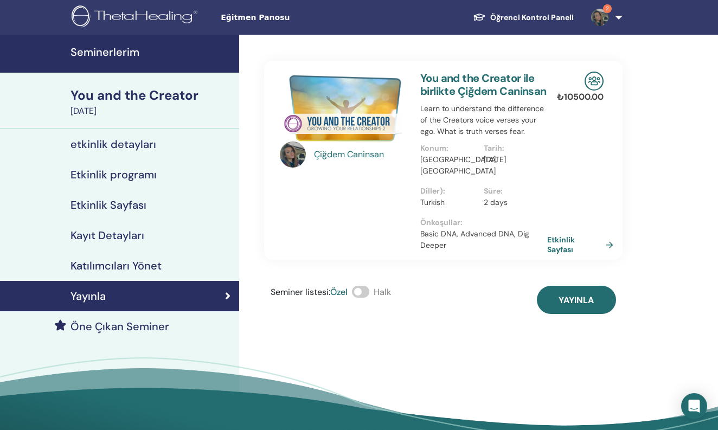
click at [141, 242] on h4 "Kayıt Detayları" at bounding box center [107, 235] width 74 height 13
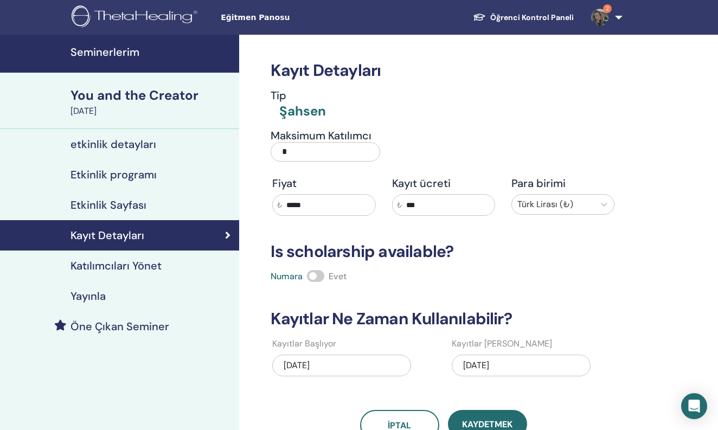
click at [92, 31] on link at bounding box center [130, 18] width 143 height 30
click at [94, 40] on link "Seminerlerim" at bounding box center [119, 54] width 239 height 38
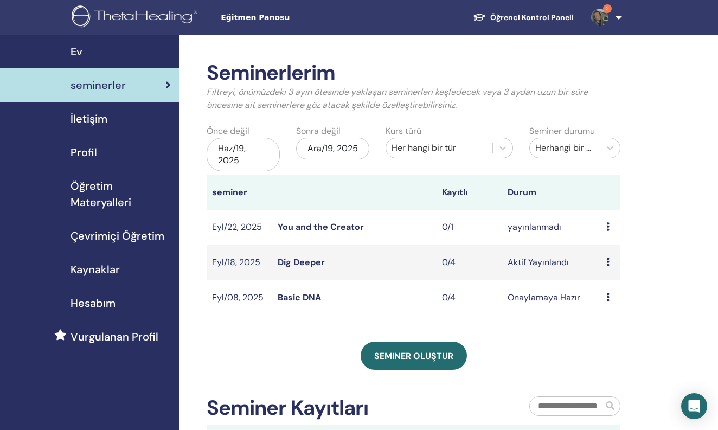
click at [610, 228] on div "Ön izleme Düzenlemek katılımcılar İptal" at bounding box center [610, 227] width 9 height 13
click at [606, 252] on link "Düzenlemek" at bounding box center [617, 253] width 48 height 11
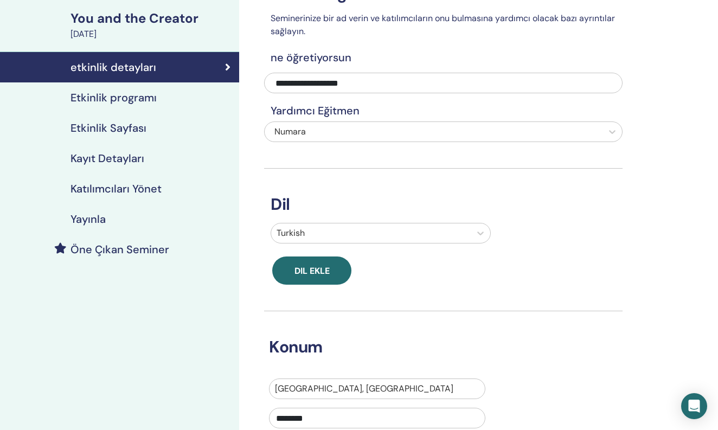
scroll to position [74, 0]
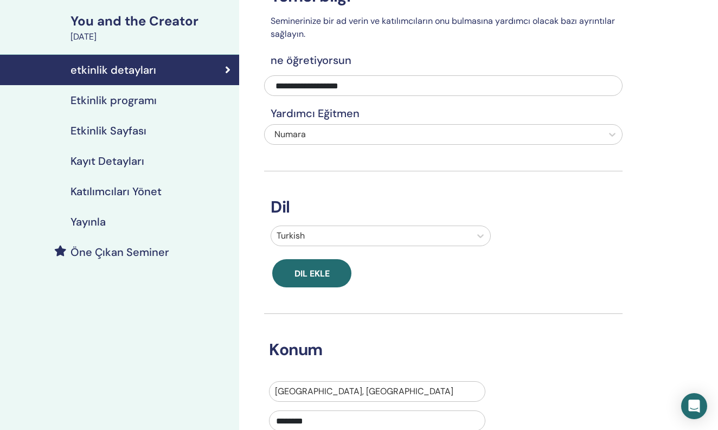
click at [182, 134] on div "Etkinlik Sayfası" at bounding box center [120, 130] width 222 height 13
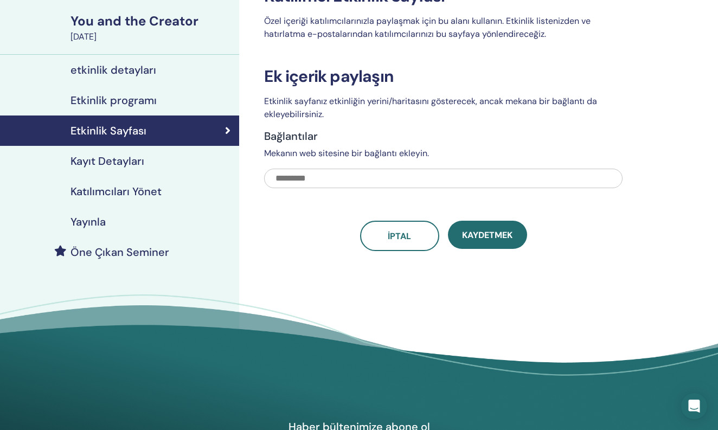
click at [179, 159] on div "Kayıt Detayları" at bounding box center [120, 160] width 222 height 13
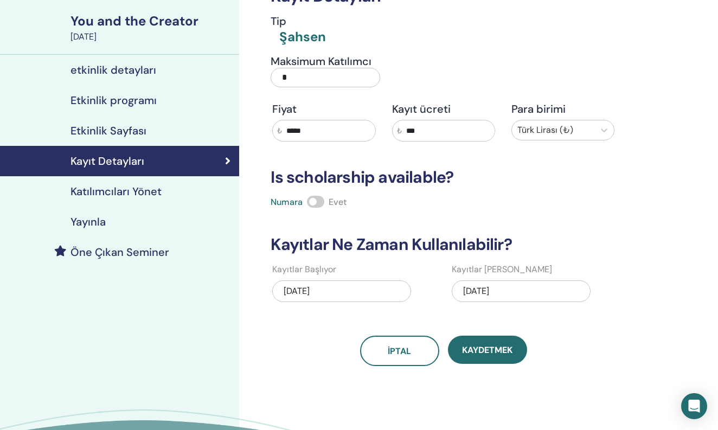
click at [328, 70] on input "*" at bounding box center [324, 78] width 109 height 20
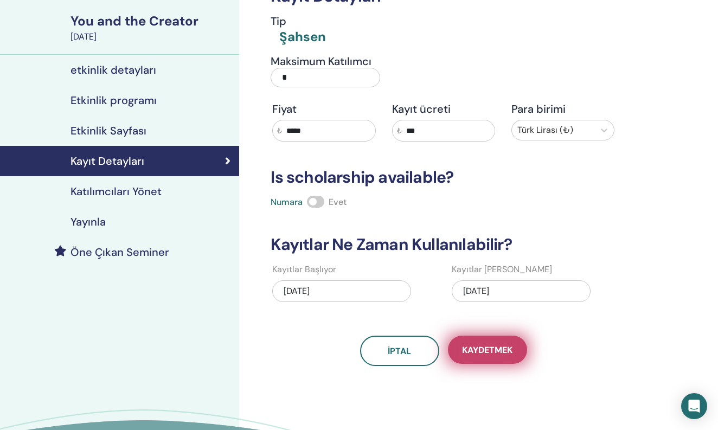
type input "*"
click at [473, 343] on button "Kaydetmek" at bounding box center [487, 349] width 79 height 28
click at [494, 362] on button "Kaydetmek" at bounding box center [487, 349] width 79 height 28
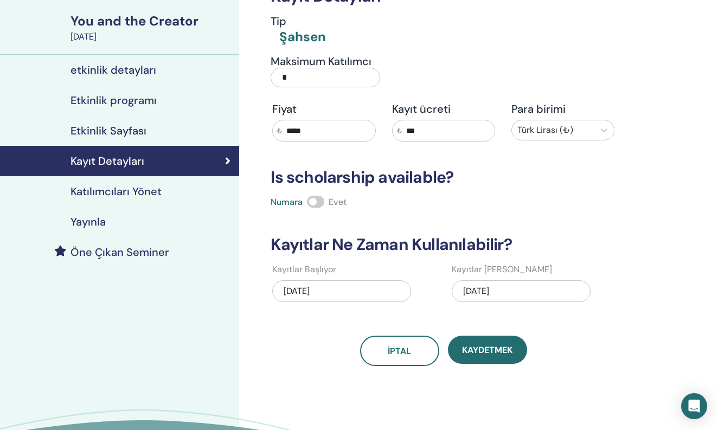
click at [494, 362] on button "Kaydetmek" at bounding box center [487, 349] width 79 height 28
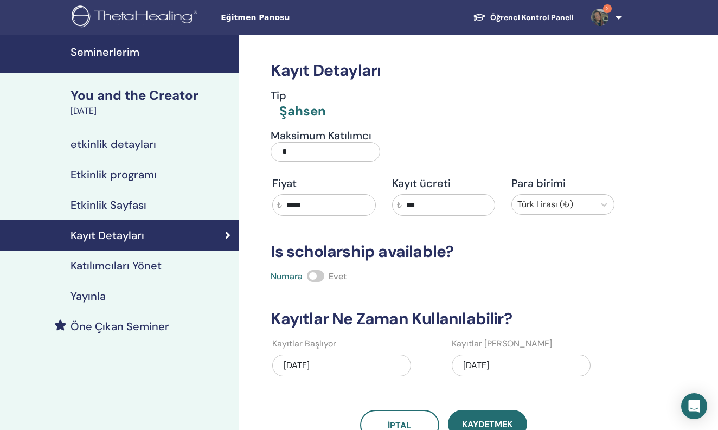
click at [142, 267] on h4 "Katılımcıları Yönet" at bounding box center [115, 265] width 91 height 13
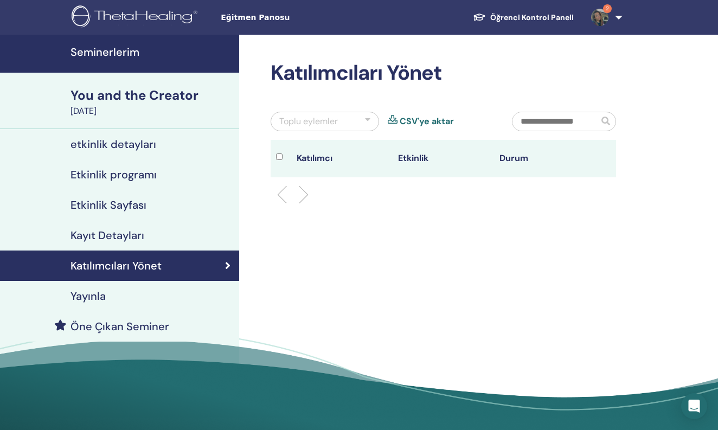
click at [138, 291] on div "Yayınla" at bounding box center [120, 295] width 222 height 13
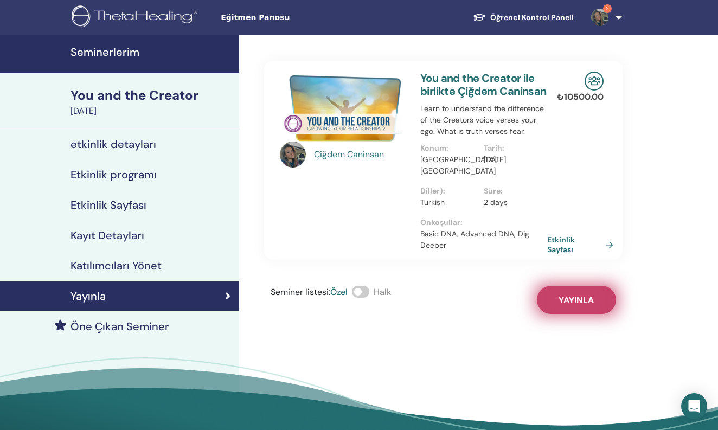
click at [607, 295] on button "Yayınla" at bounding box center [576, 300] width 79 height 28
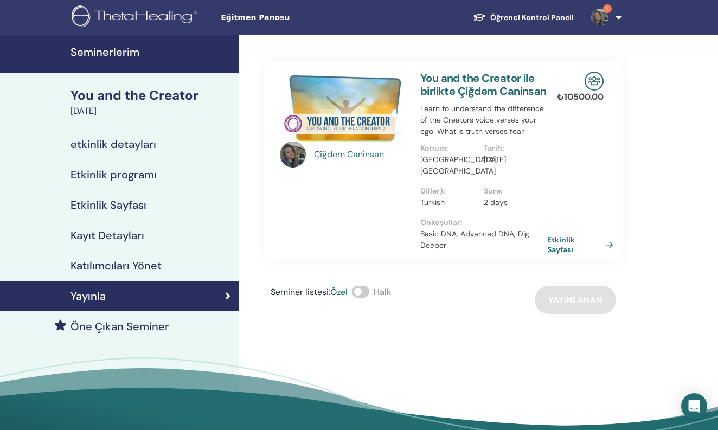
click at [149, 147] on h4 "etkinlik detayları" at bounding box center [113, 144] width 86 height 13
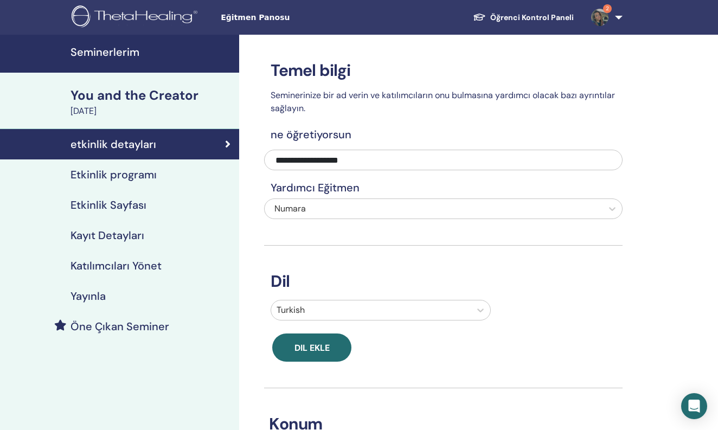
click at [121, 48] on h4 "Seminerlerim" at bounding box center [151, 52] width 162 height 13
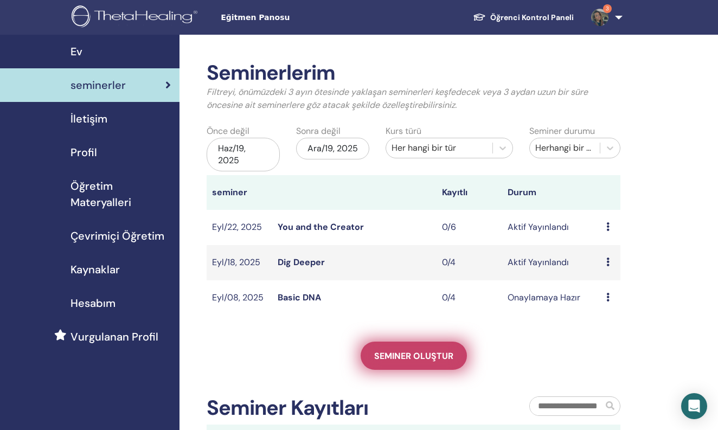
click at [407, 352] on span "Seminer oluştur" at bounding box center [413, 355] width 79 height 11
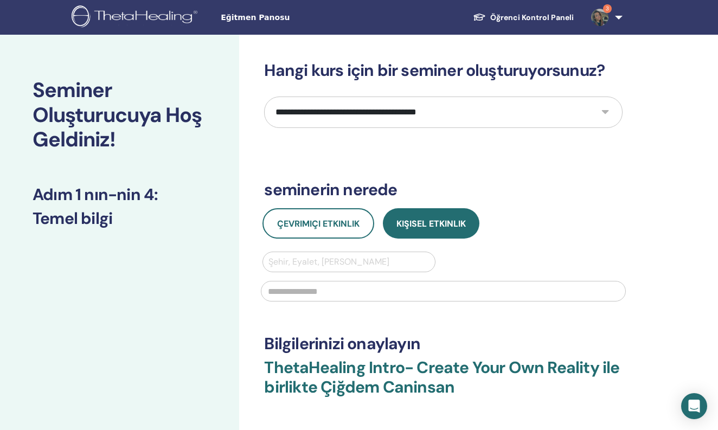
select select "*"
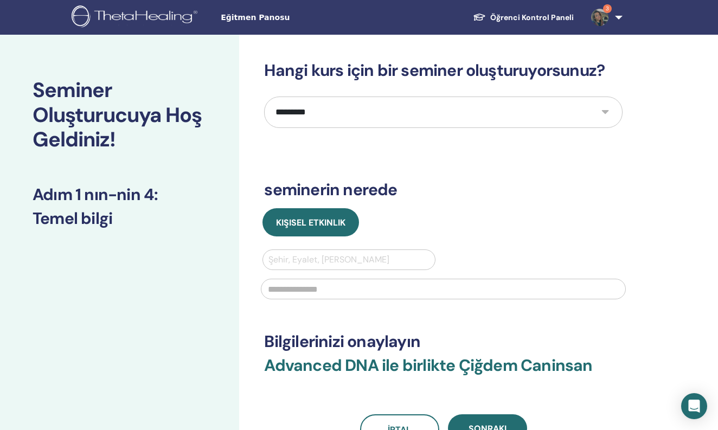
click at [318, 253] on div at bounding box center [348, 259] width 160 height 15
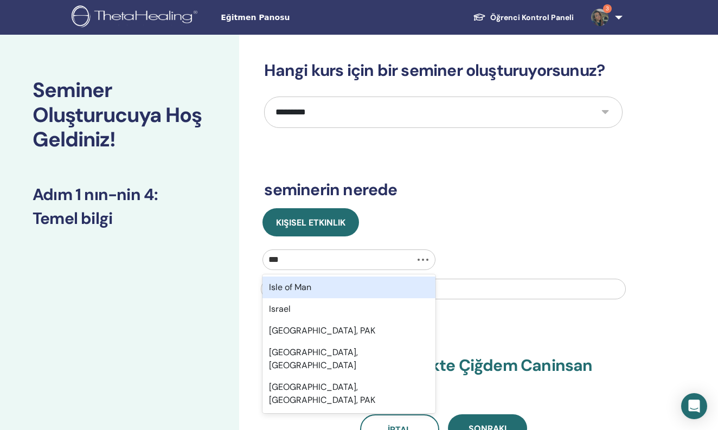
type input "****"
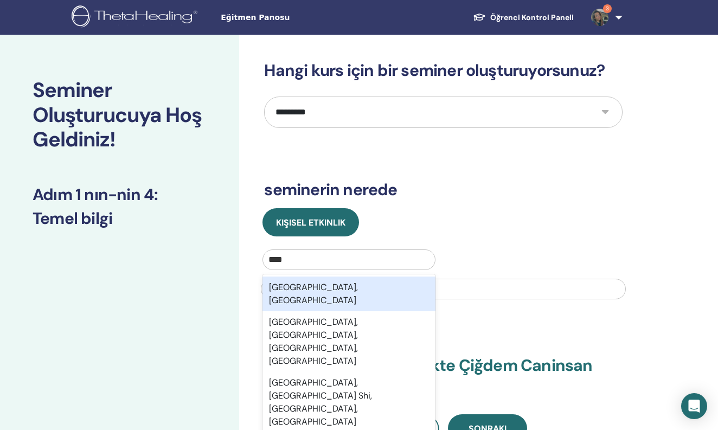
click at [315, 291] on div "Istanbul, TUR" at bounding box center [348, 293] width 172 height 35
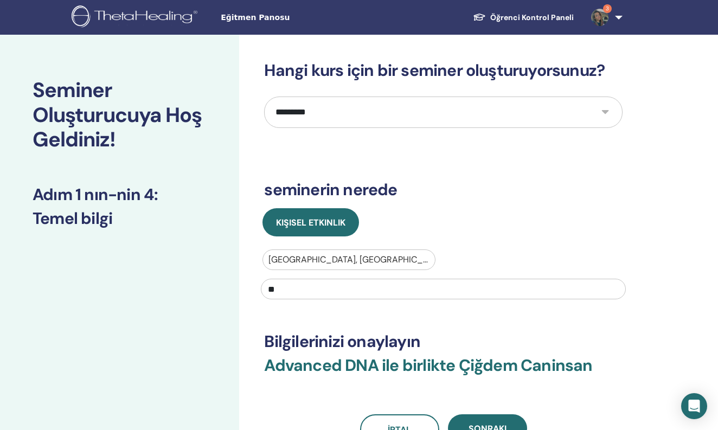
type input "*"
type input "********"
click at [486, 417] on button "Sonraki" at bounding box center [487, 428] width 79 height 28
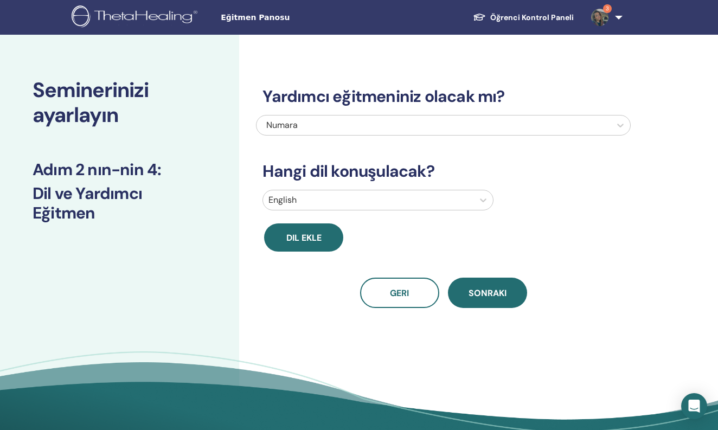
click at [356, 202] on div at bounding box center [367, 199] width 199 height 15
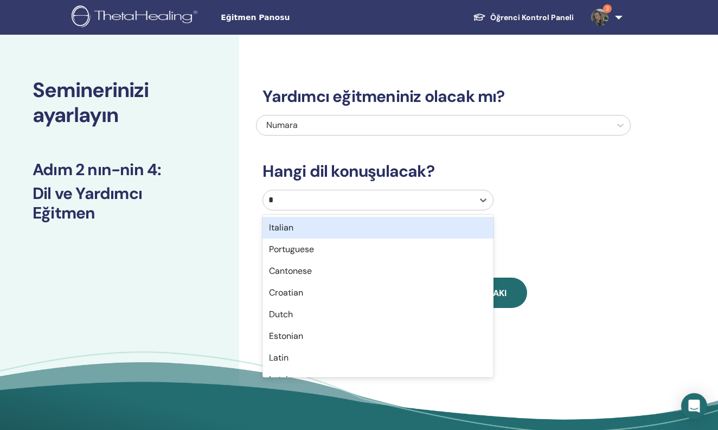
type input "**"
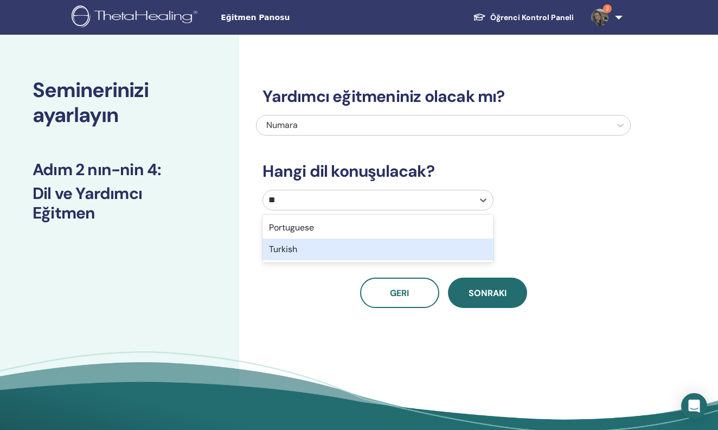
click at [298, 247] on div "Turkish" at bounding box center [377, 249] width 230 height 22
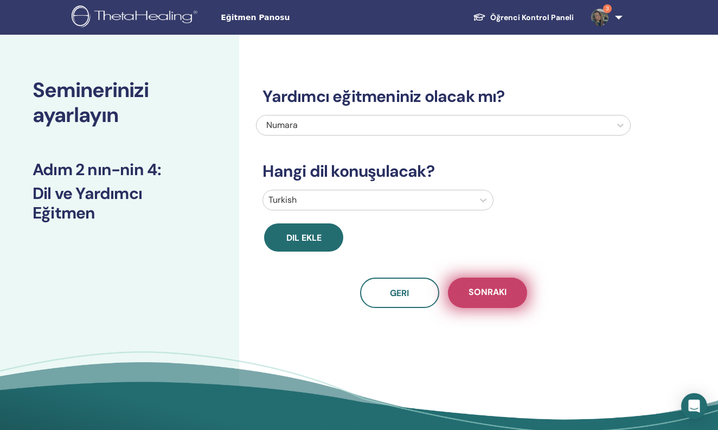
click at [464, 286] on button "Sonraki" at bounding box center [487, 292] width 79 height 30
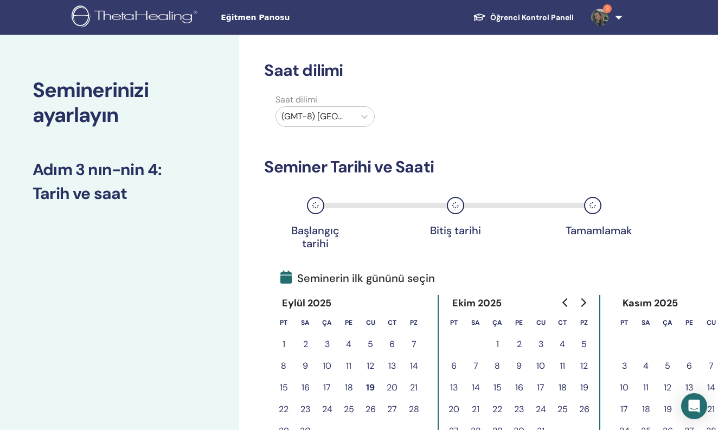
scroll to position [59, 0]
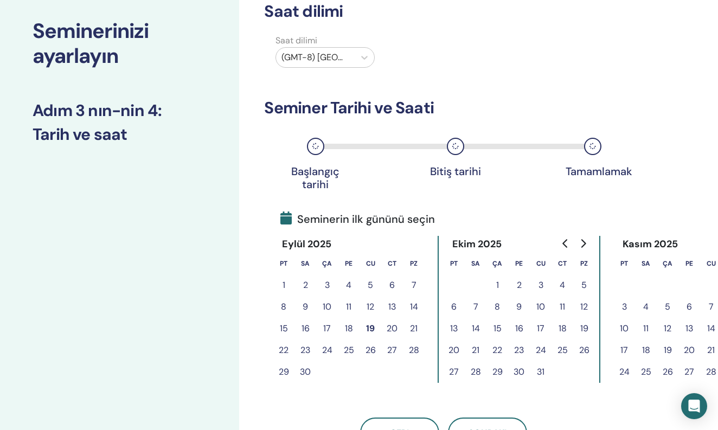
click at [329, 346] on button "24" at bounding box center [327, 350] width 22 height 22
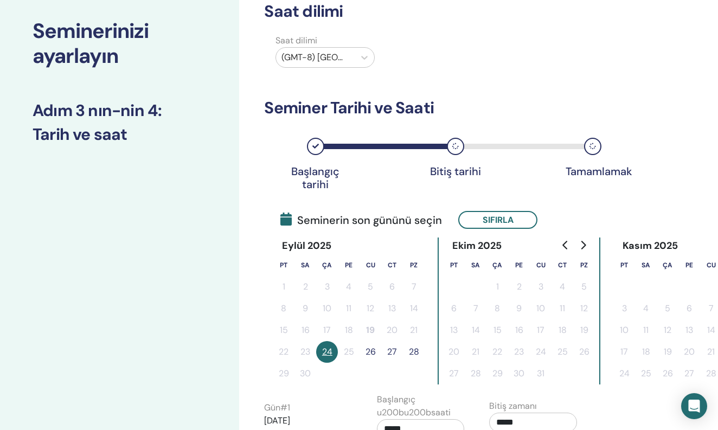
click at [371, 348] on button "26" at bounding box center [370, 352] width 22 height 22
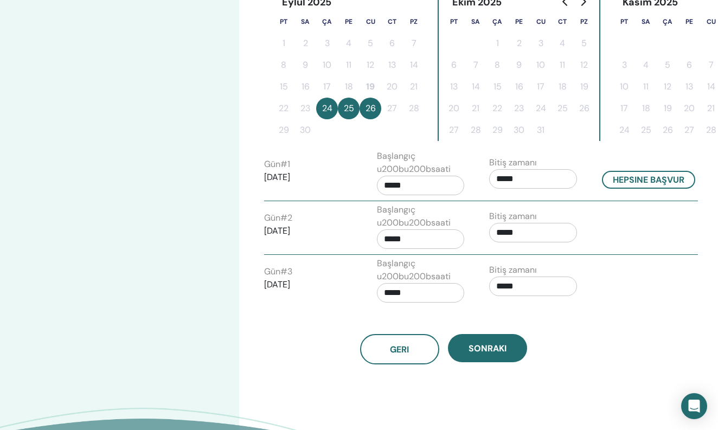
scroll to position [305, 0]
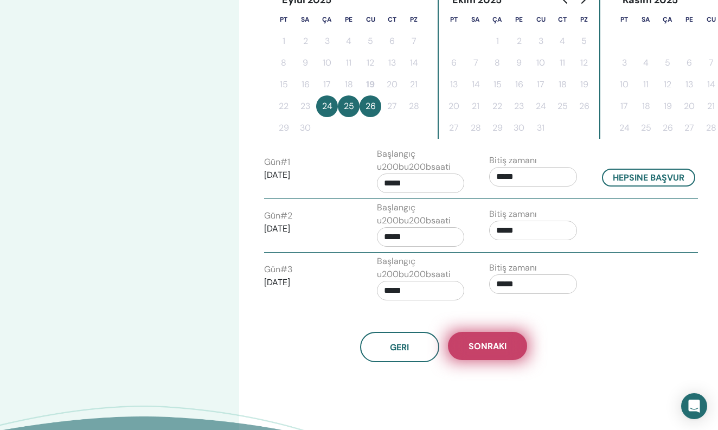
click at [473, 338] on button "Sonraki" at bounding box center [487, 346] width 79 height 28
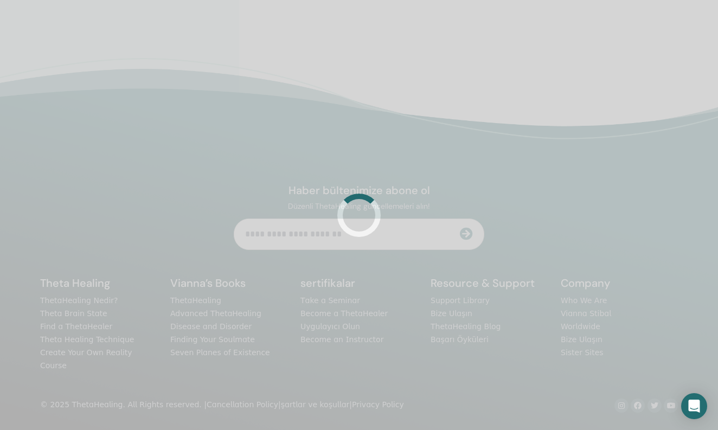
scroll to position [255, 0]
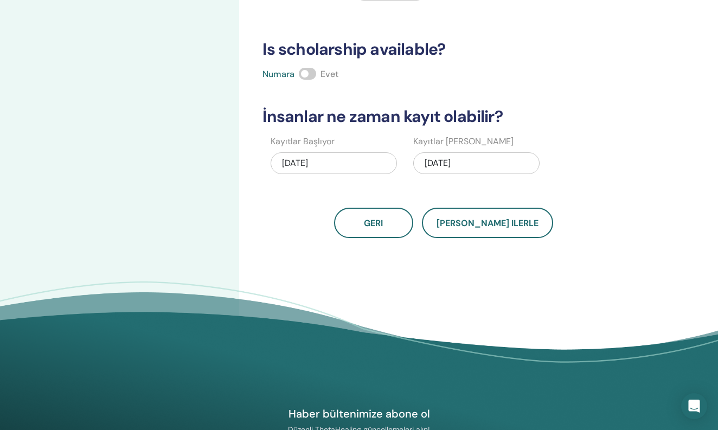
click at [473, 162] on div "09/26/2025" at bounding box center [476, 163] width 126 height 22
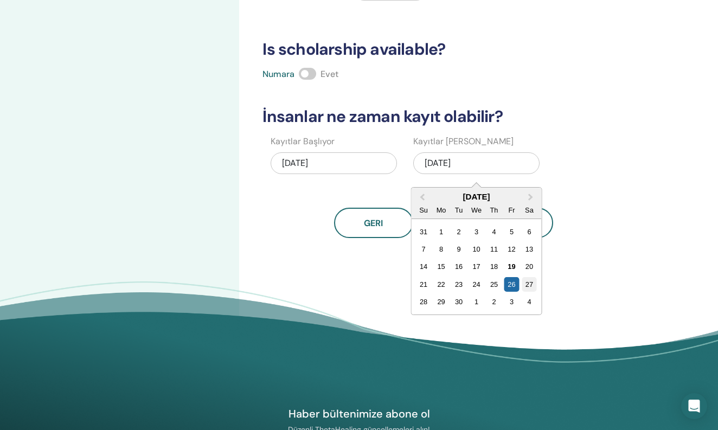
click at [526, 287] on div "27" at bounding box center [528, 284] width 15 height 15
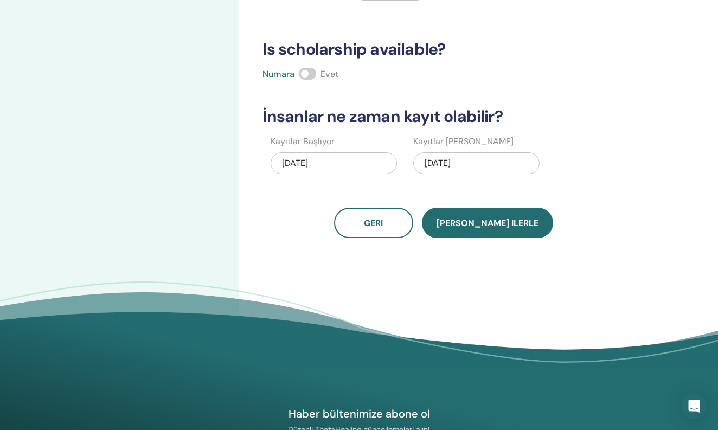
click at [494, 221] on span "Kaydet ilerle" at bounding box center [487, 222] width 102 height 11
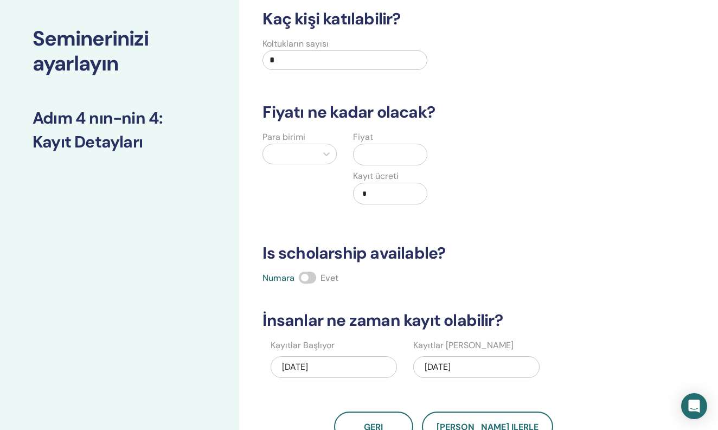
scroll to position [49, 0]
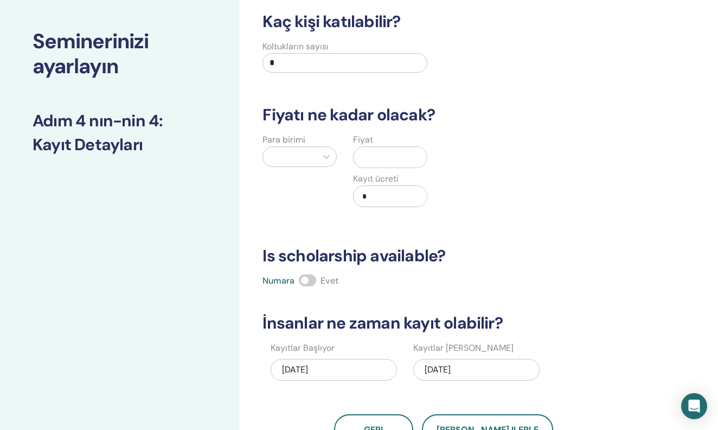
click at [321, 57] on input "*" at bounding box center [344, 63] width 164 height 20
type input "*"
type input "***"
click at [309, 187] on div "Türk Lirası (₺)" at bounding box center [299, 184] width 74 height 22
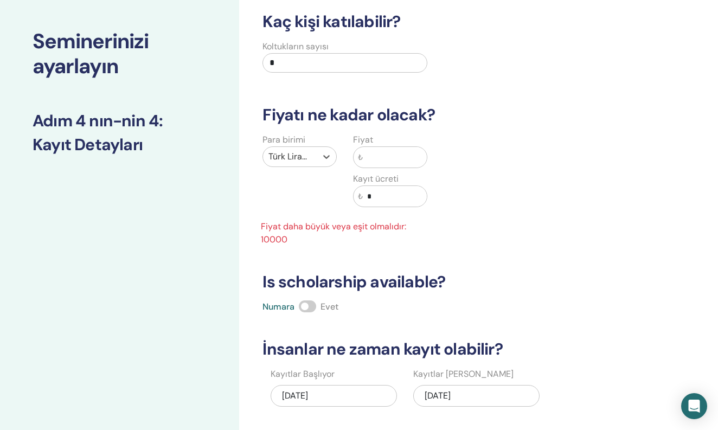
click at [399, 166] on input "text" at bounding box center [395, 157] width 64 height 21
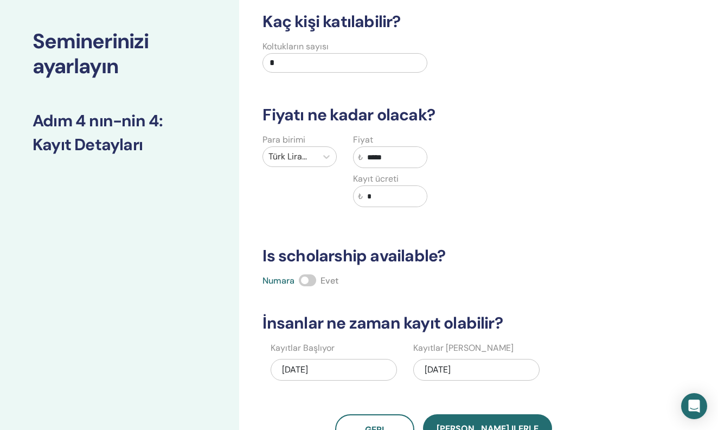
type input "*****"
type input "***"
click at [488, 423] on span "Kaydet ilerle" at bounding box center [487, 428] width 102 height 11
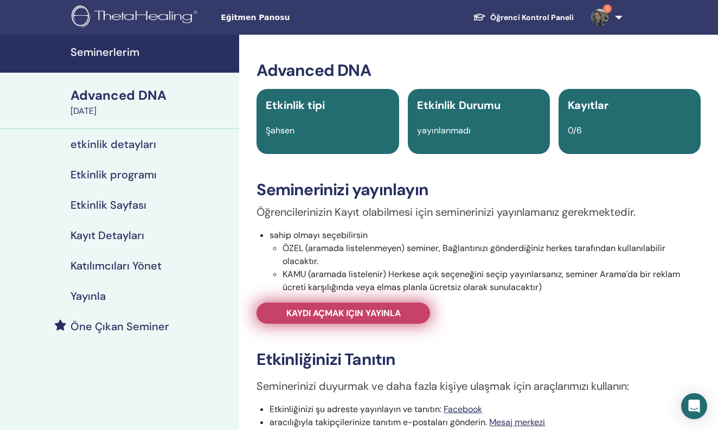
click at [374, 318] on span "Kaydı açmak için yayınla" at bounding box center [343, 312] width 114 height 11
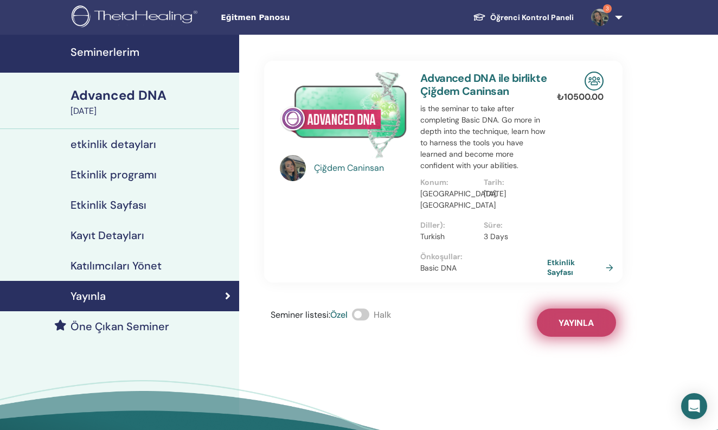
click at [583, 328] on button "Yayınla" at bounding box center [576, 322] width 79 height 28
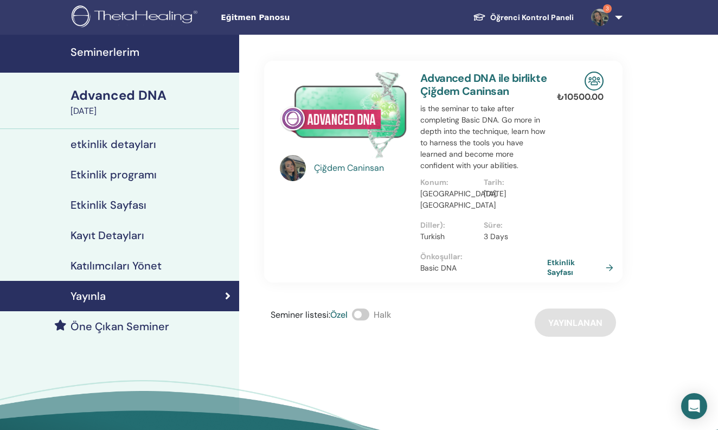
click at [118, 56] on h4 "Seminerlerim" at bounding box center [151, 52] width 162 height 13
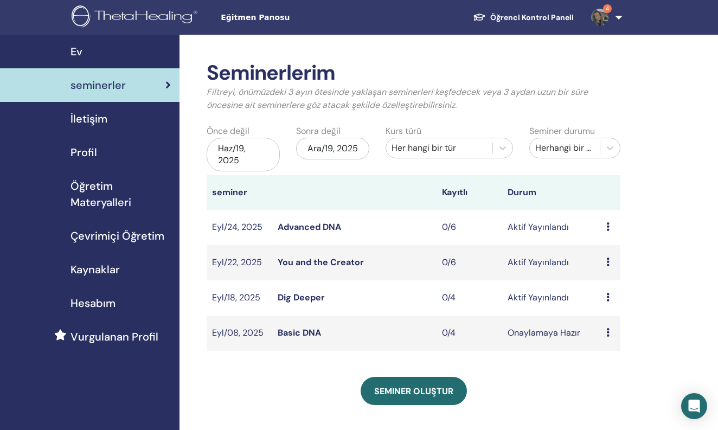
click at [589, 338] on td "Onaylamaya Hazır" at bounding box center [551, 332] width 99 height 35
click at [604, 334] on td "Ön izleme Düzenlemek katılımcılar İptal" at bounding box center [610, 332] width 20 height 35
click at [609, 331] on div "Ön izleme Düzenlemek katılımcılar İptal" at bounding box center [610, 332] width 9 height 13
click at [607, 390] on p "İptal" at bounding box center [616, 389] width 48 height 13
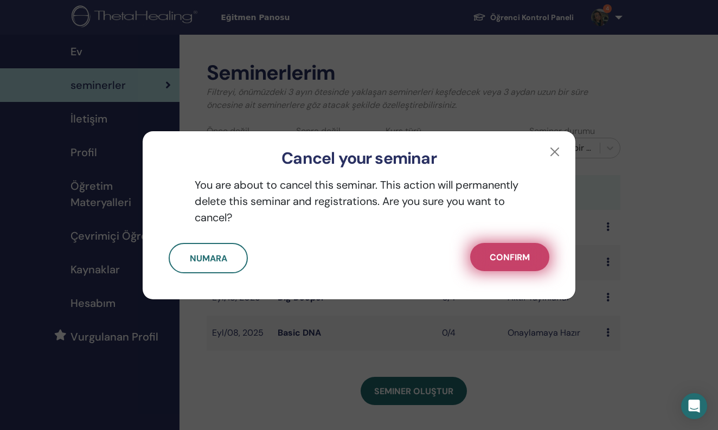
click at [494, 245] on button "Confirm" at bounding box center [509, 257] width 79 height 28
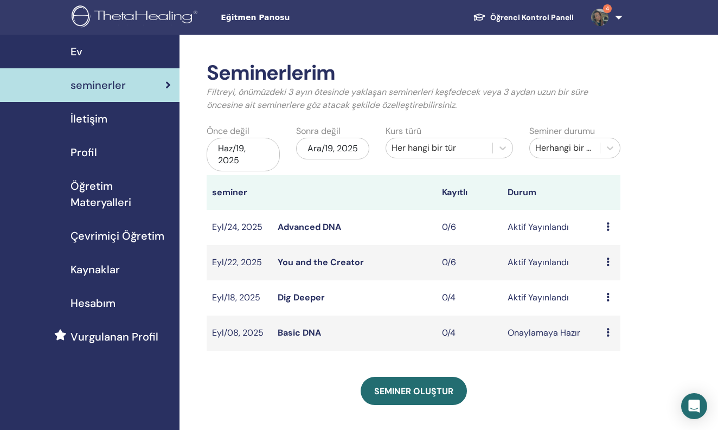
click at [607, 329] on icon at bounding box center [607, 332] width 3 height 9
click at [607, 354] on link "Düzenlemek" at bounding box center [614, 354] width 48 height 11
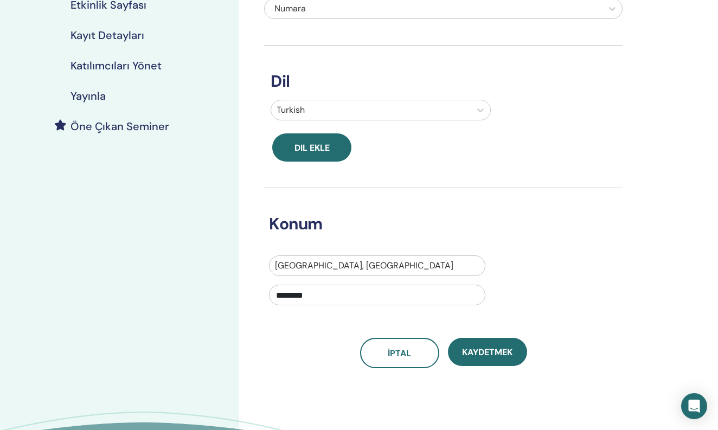
scroll to position [192, 0]
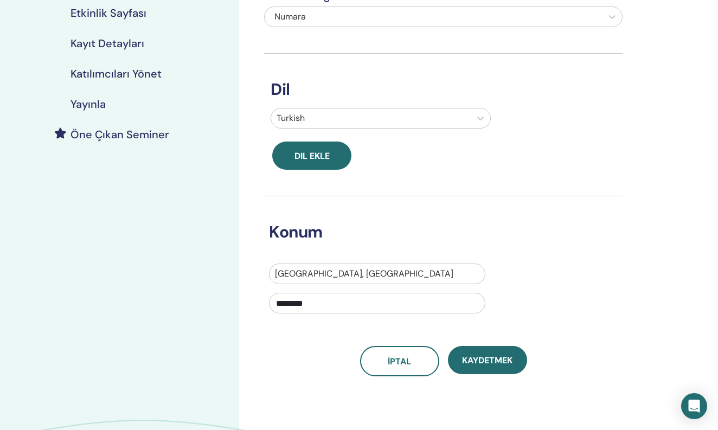
click at [145, 74] on h4 "Katılımcıları Yönet" at bounding box center [115, 73] width 91 height 13
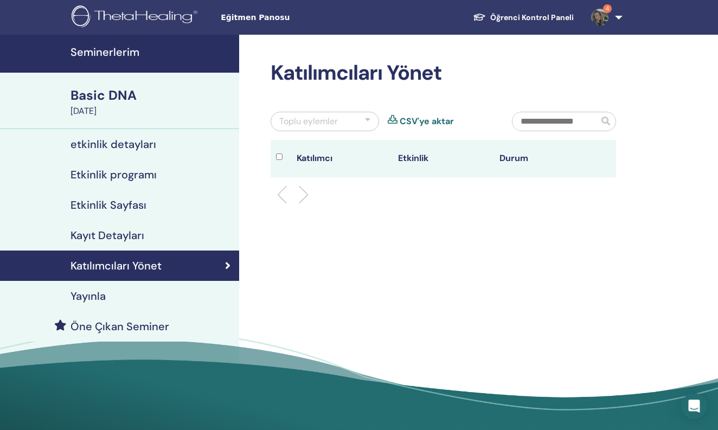
click at [138, 133] on link "etkinlik detayları" at bounding box center [119, 144] width 239 height 30
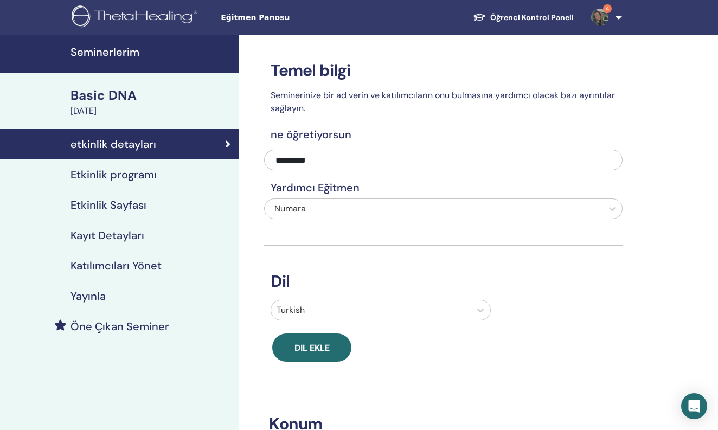
click at [101, 48] on h4 "Seminerlerim" at bounding box center [151, 52] width 162 height 13
